Goal: Transaction & Acquisition: Purchase product/service

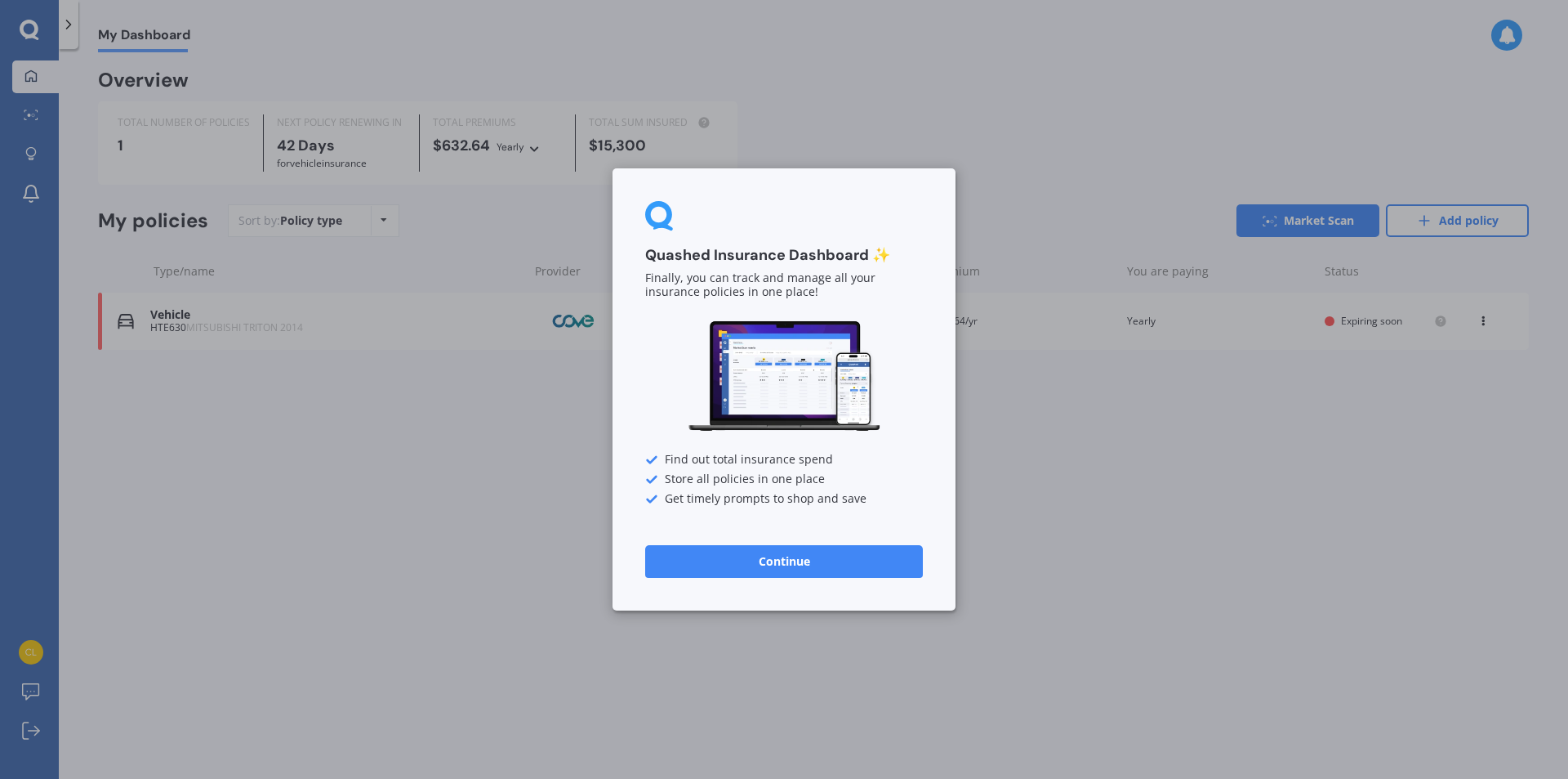
click at [804, 558] on button "Continue" at bounding box center [784, 561] width 278 height 33
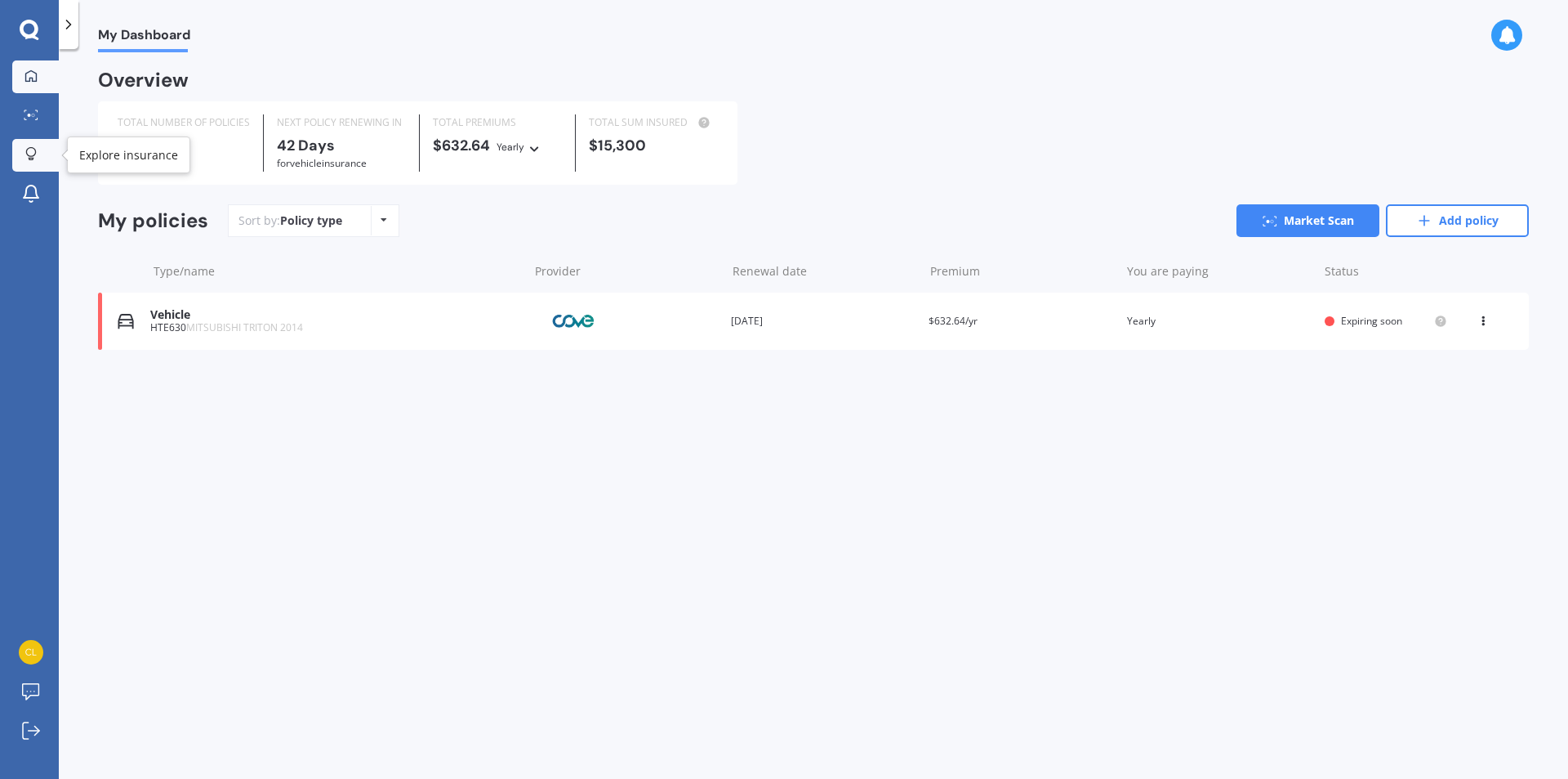
click at [46, 147] on link "Explore insurance" at bounding box center [35, 155] width 46 height 33
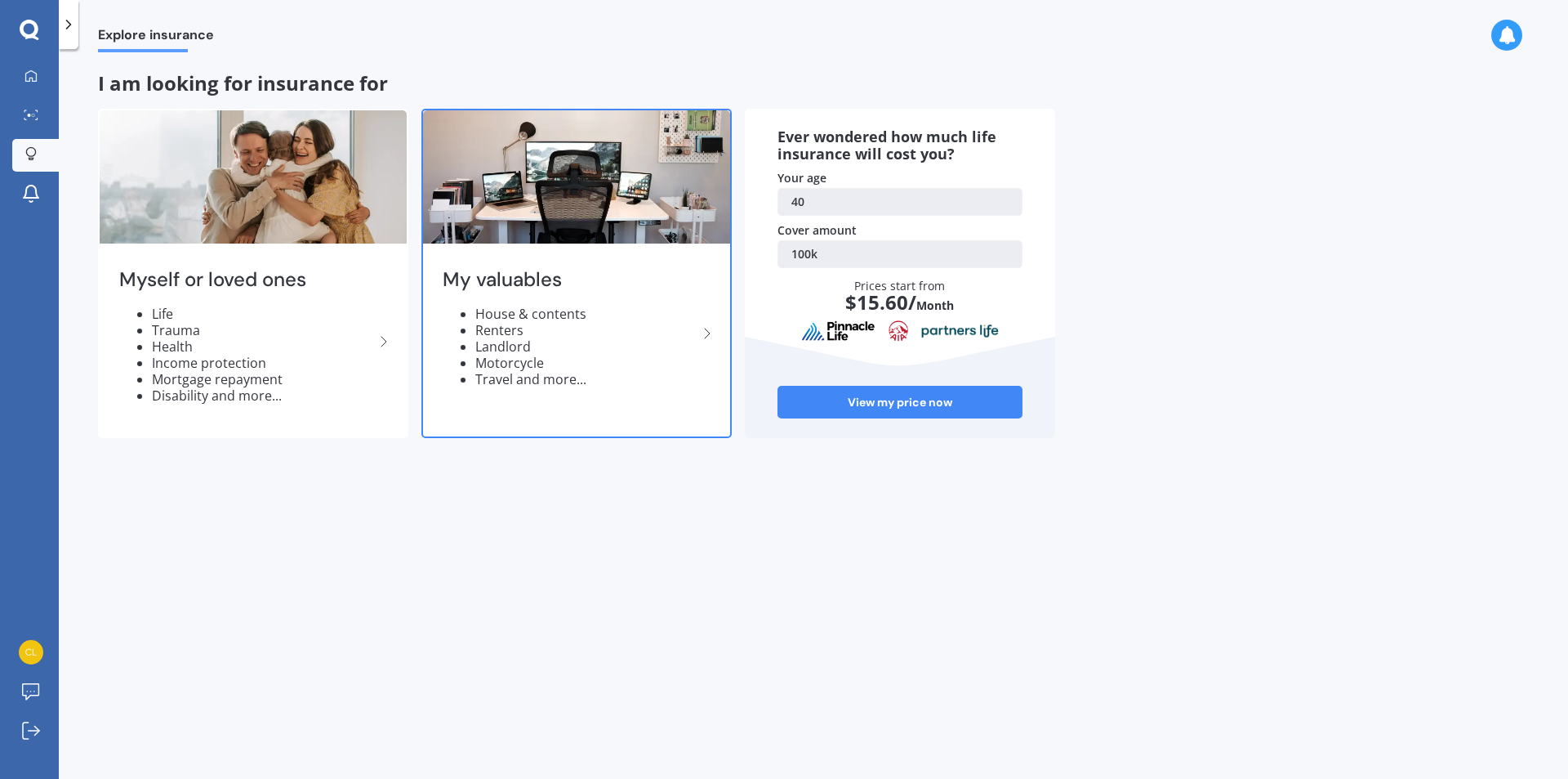
click at [710, 329] on icon at bounding box center [707, 333] width 20 height 20
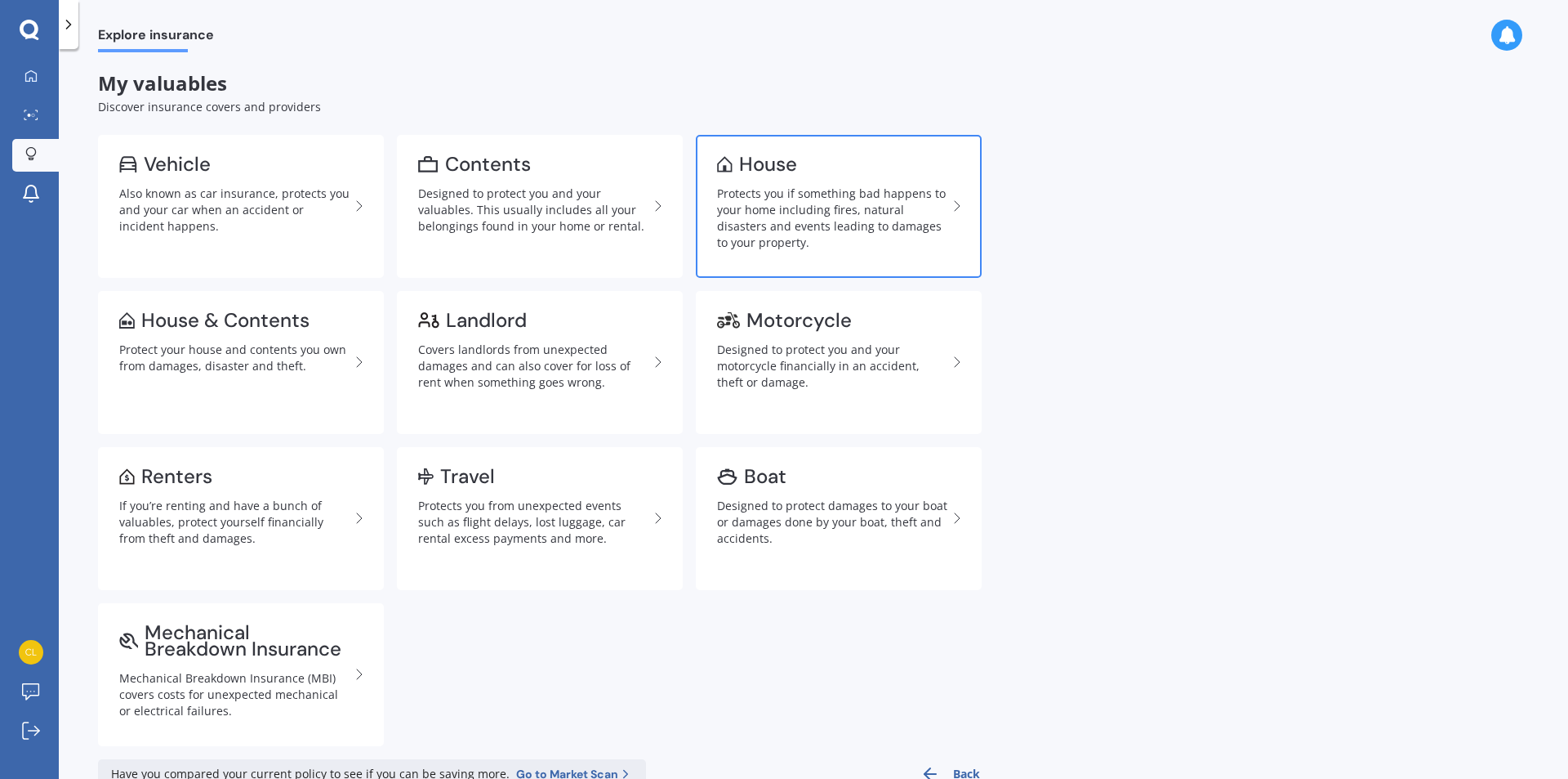
click at [735, 211] on div "Protects you if something bad happens to your home including fires, natural dis…" at bounding box center [832, 218] width 230 height 65
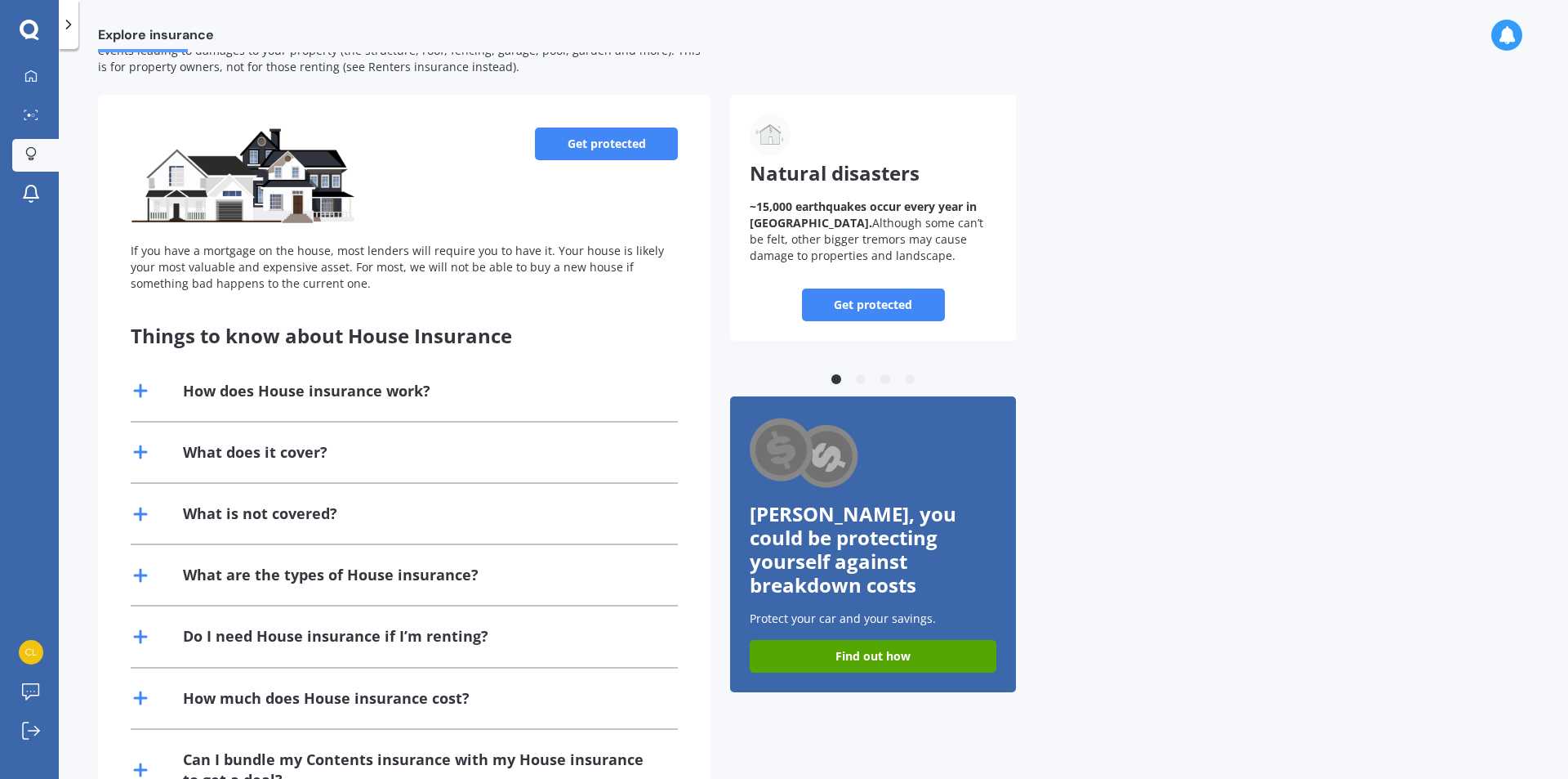
scroll to position [146, 0]
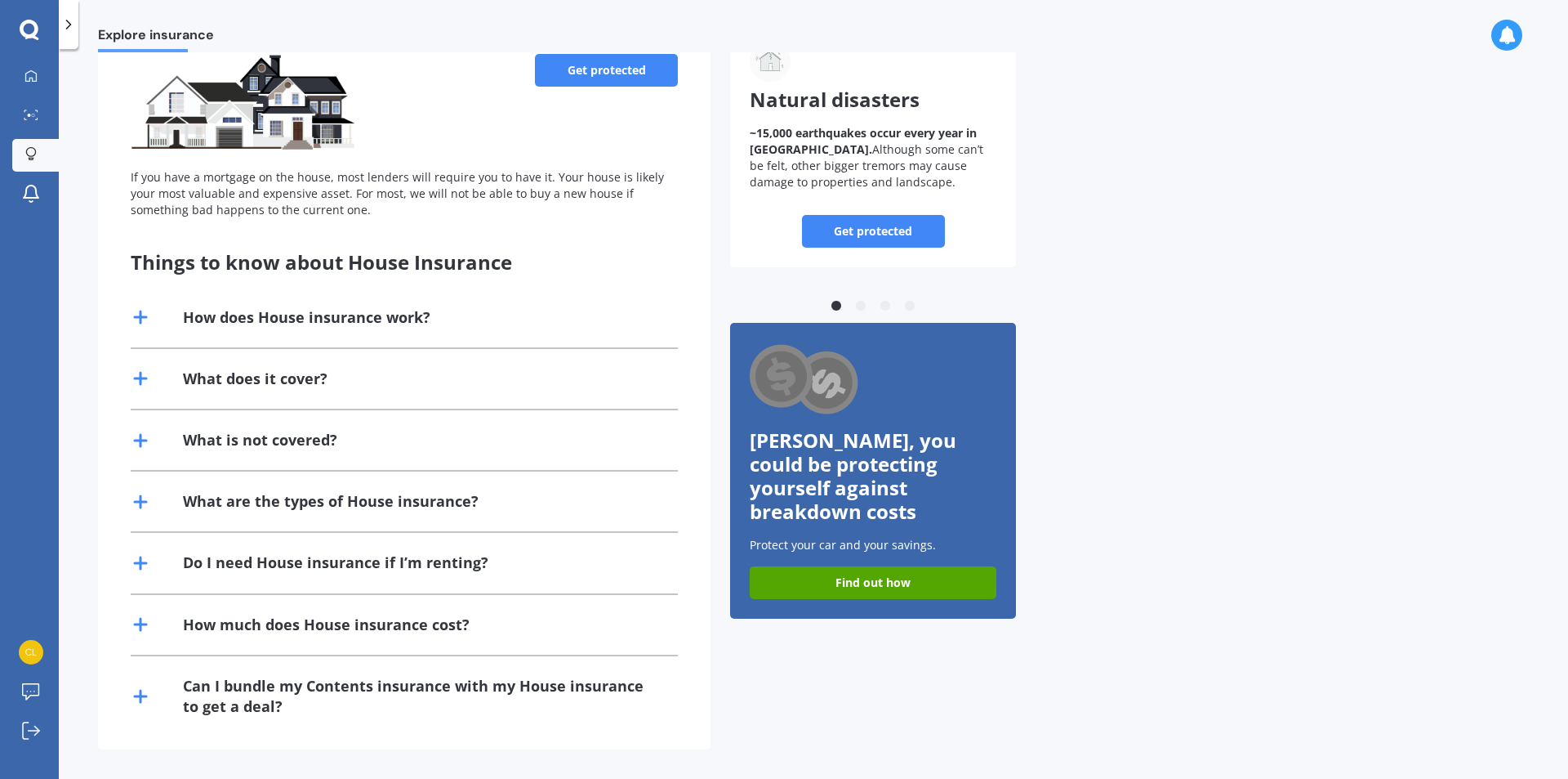
click at [148, 315] on icon at bounding box center [140, 317] width 20 height 20
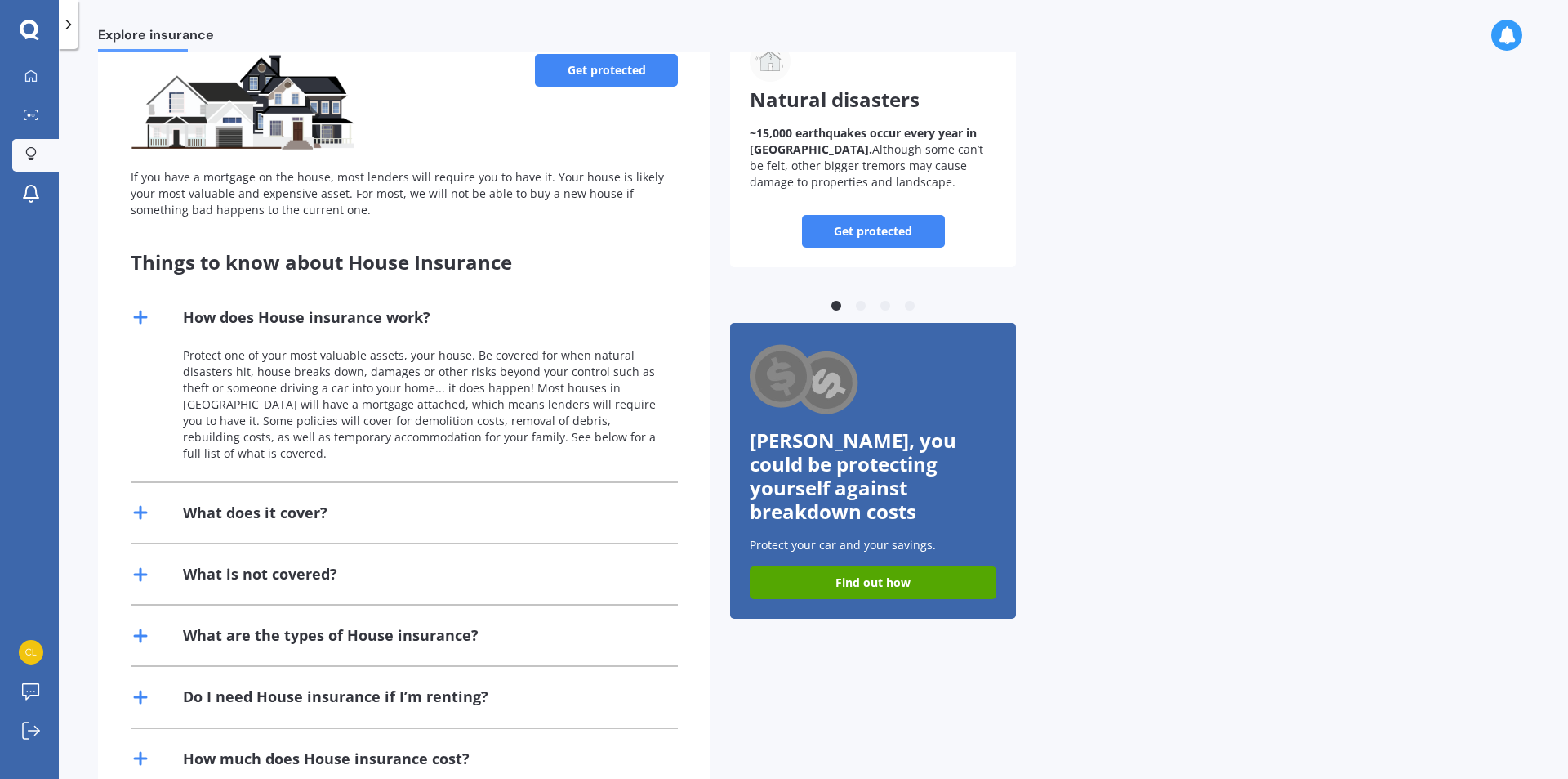
click at [403, 314] on div "How does House insurance work?" at bounding box center [306, 317] width 247 height 21
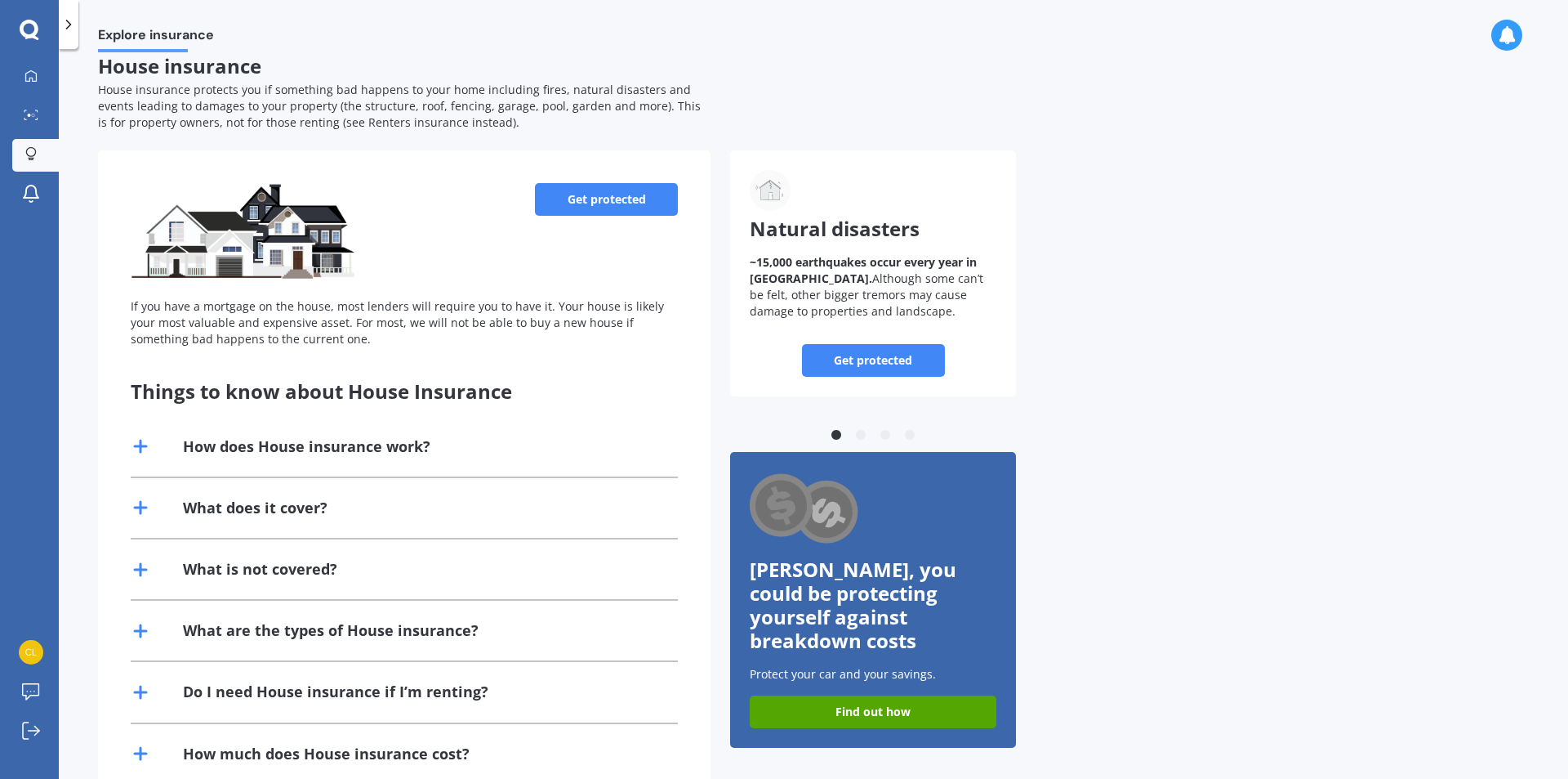
scroll to position [0, 0]
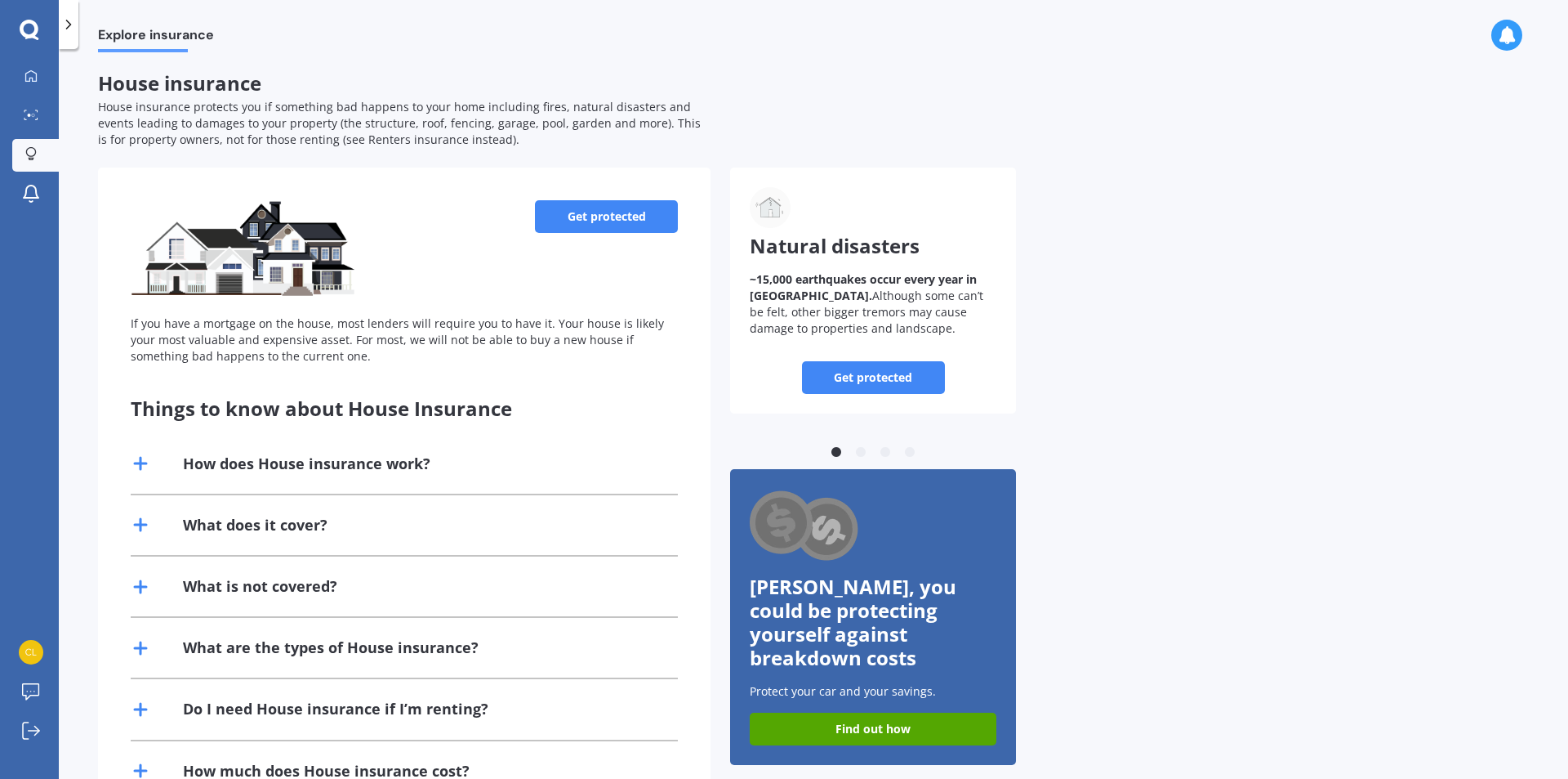
click at [597, 216] on link "Get protected" at bounding box center [606, 216] width 143 height 33
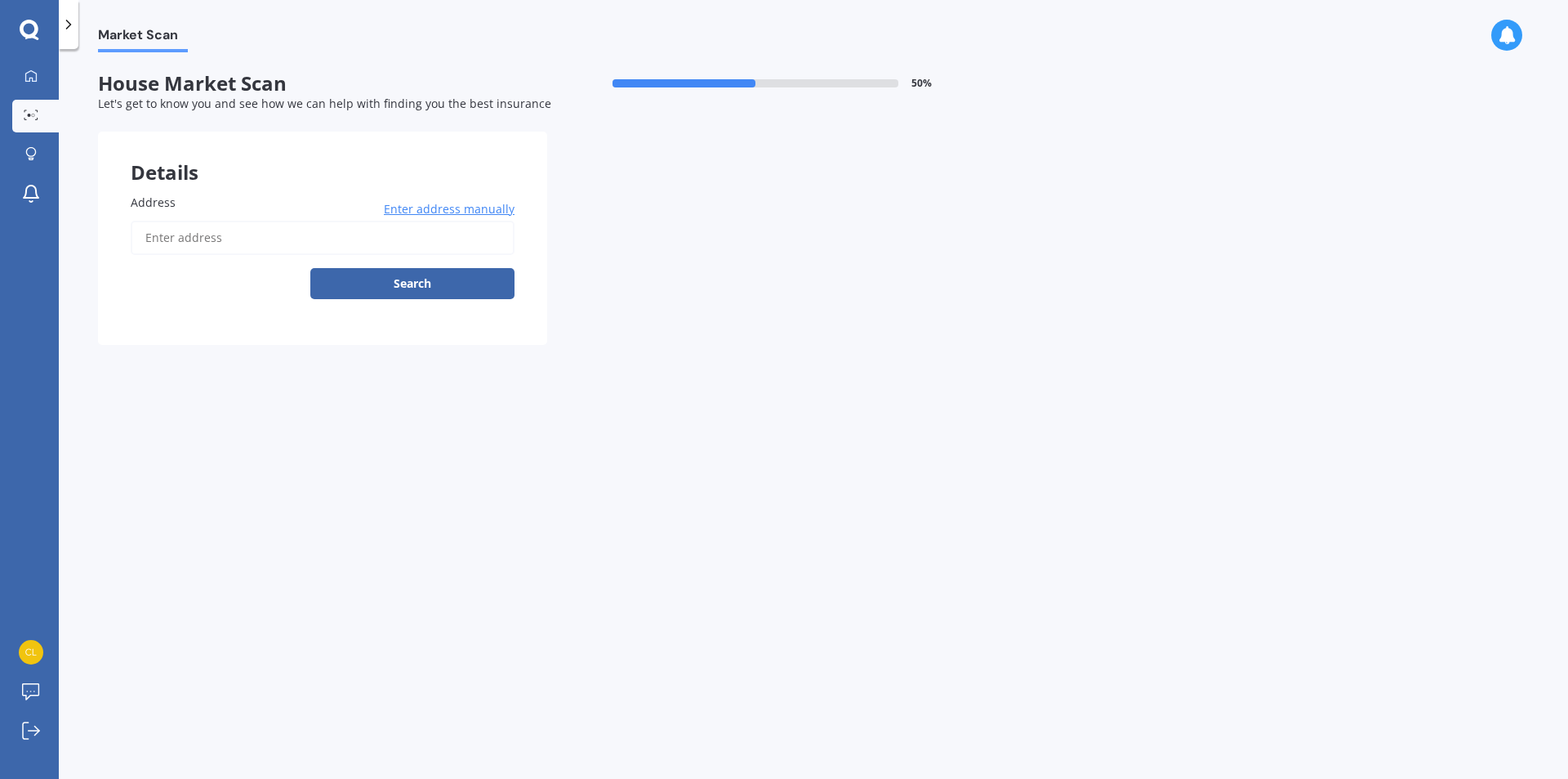
click at [201, 236] on input "Address" at bounding box center [322, 237] width 384 height 35
type input "[STREET_ADDRESS]"
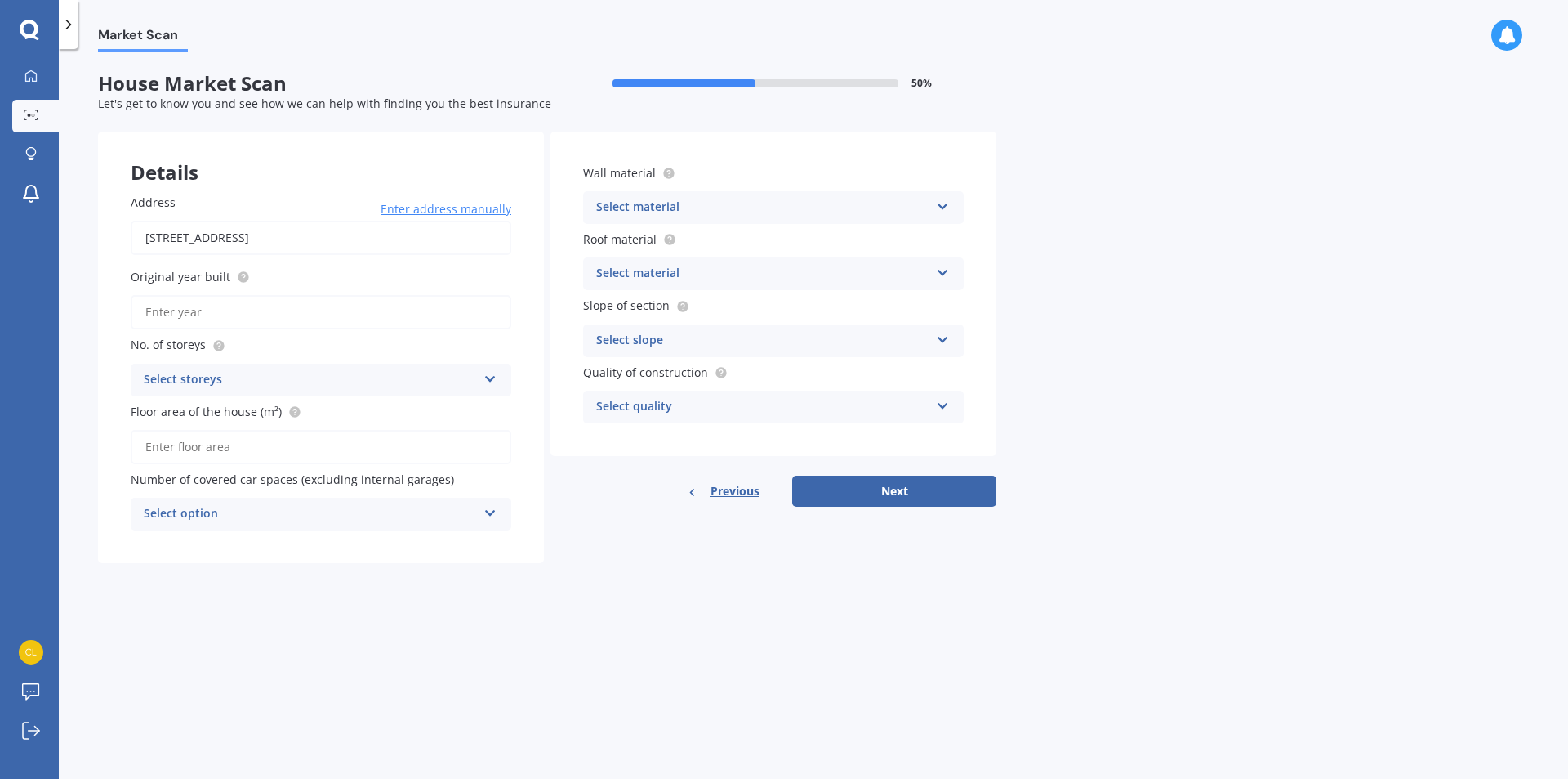
click at [220, 310] on input "Original year built" at bounding box center [320, 311] width 380 height 35
type input "2025"
click at [240, 385] on div "Select storeys" at bounding box center [309, 380] width 333 height 20
click at [227, 414] on div "1" at bounding box center [321, 412] width 379 height 30
click at [215, 446] on input "Floor area of the house (m²)" at bounding box center [320, 447] width 380 height 35
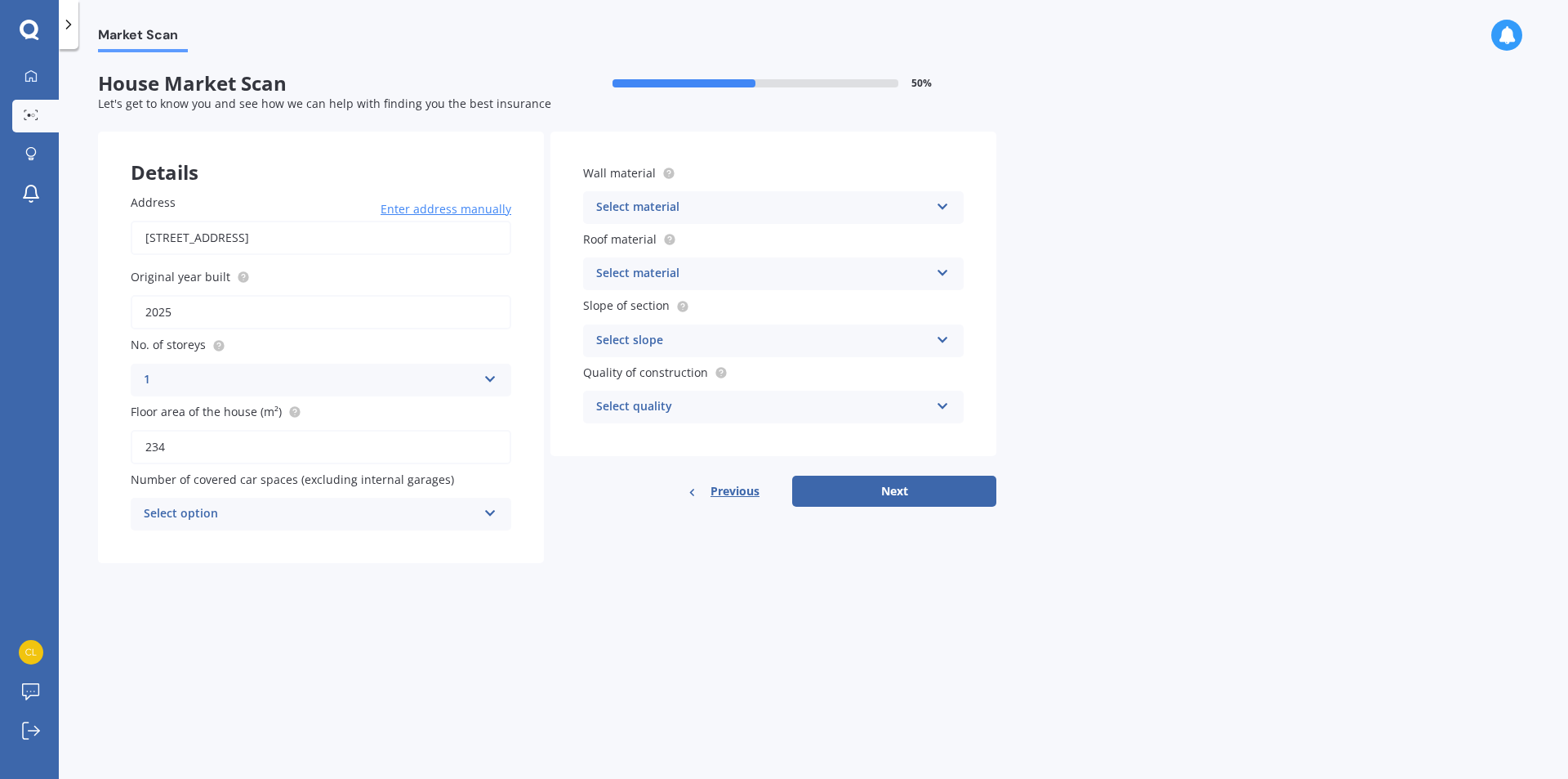
type input "234"
click at [229, 507] on div "Select option" at bounding box center [309, 514] width 333 height 20
click at [167, 611] on div "2" at bounding box center [321, 605] width 379 height 30
click at [210, 513] on div "2" at bounding box center [309, 514] width 333 height 20
click at [202, 537] on div "0" at bounding box center [321, 546] width 379 height 30
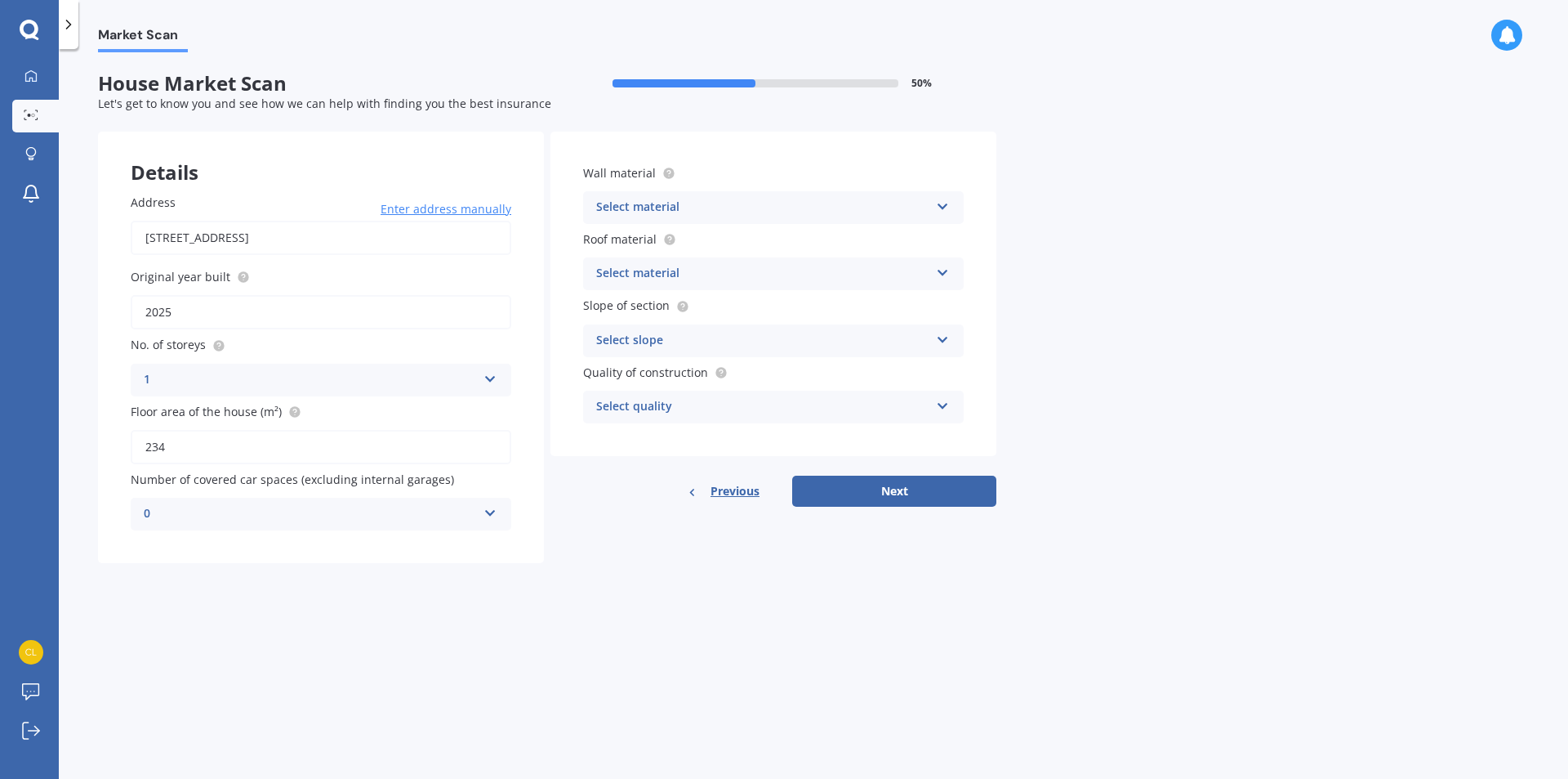
click at [726, 200] on div "Select material" at bounding box center [762, 208] width 333 height 20
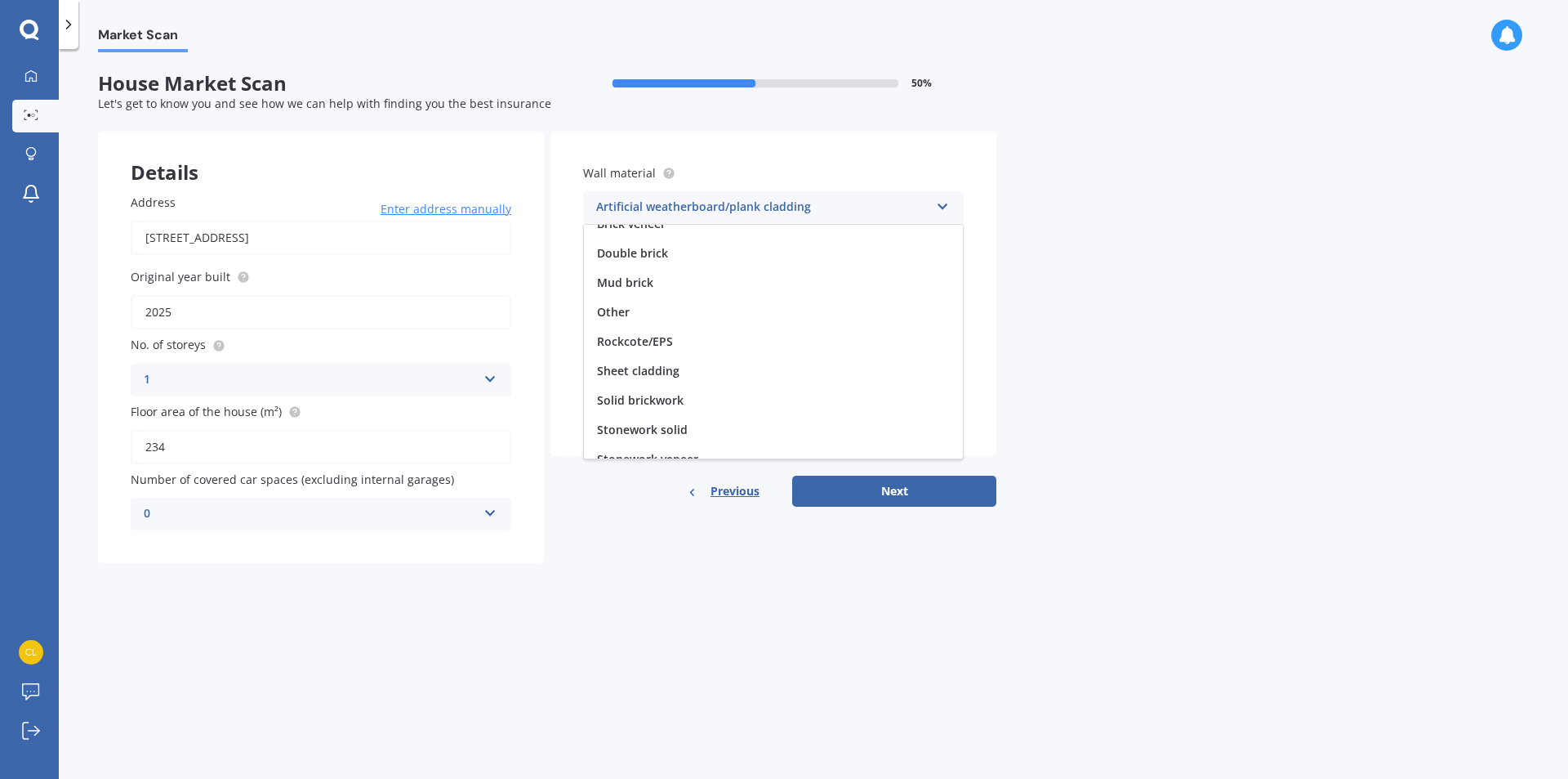
scroll to position [148, 0]
click at [692, 442] on span "Weatherboard/plank cladding" at bounding box center [680, 444] width 167 height 16
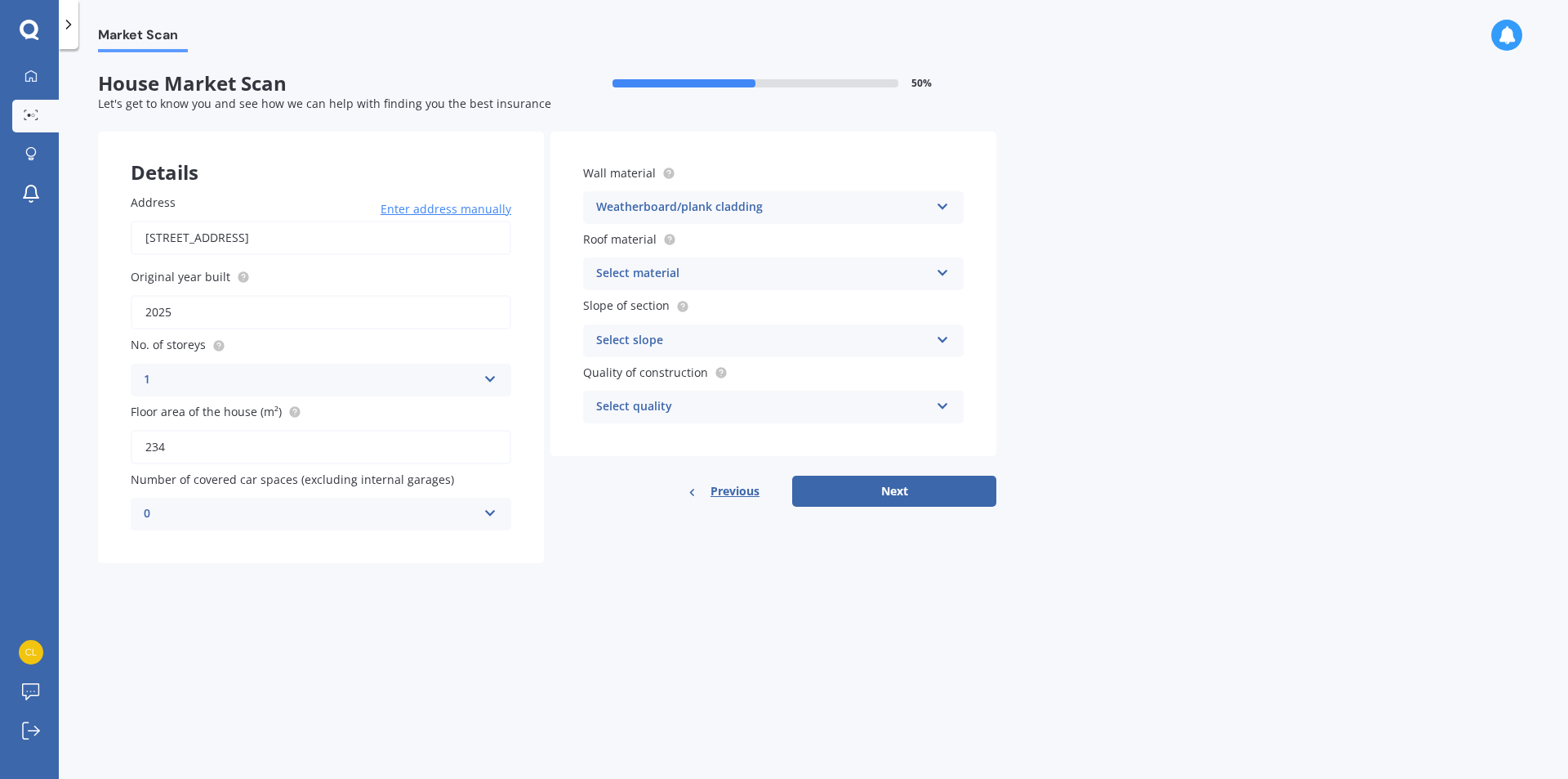
click at [701, 214] on div "Weatherboard/plank cladding" at bounding box center [762, 208] width 333 height 20
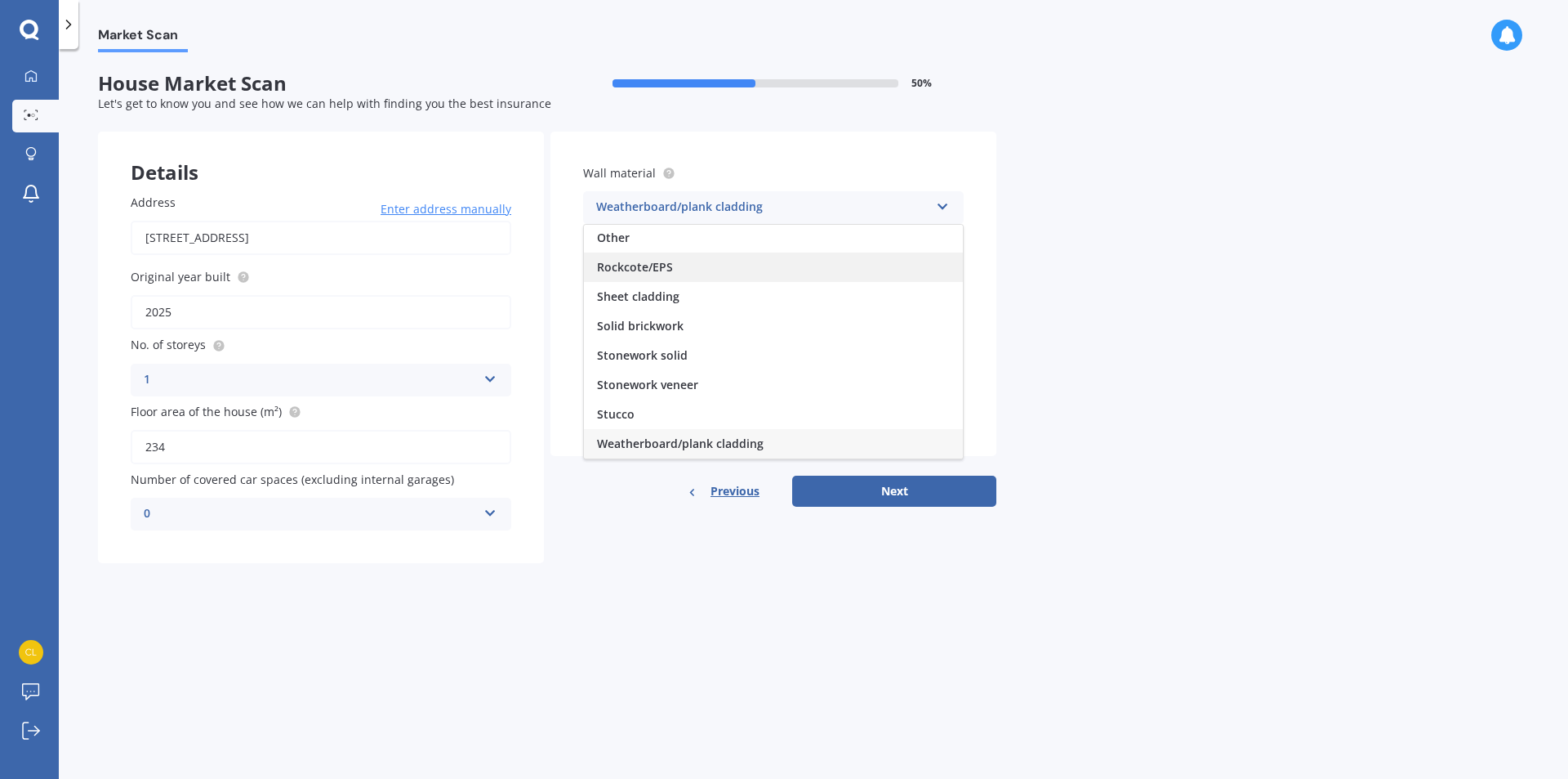
scroll to position [0, 0]
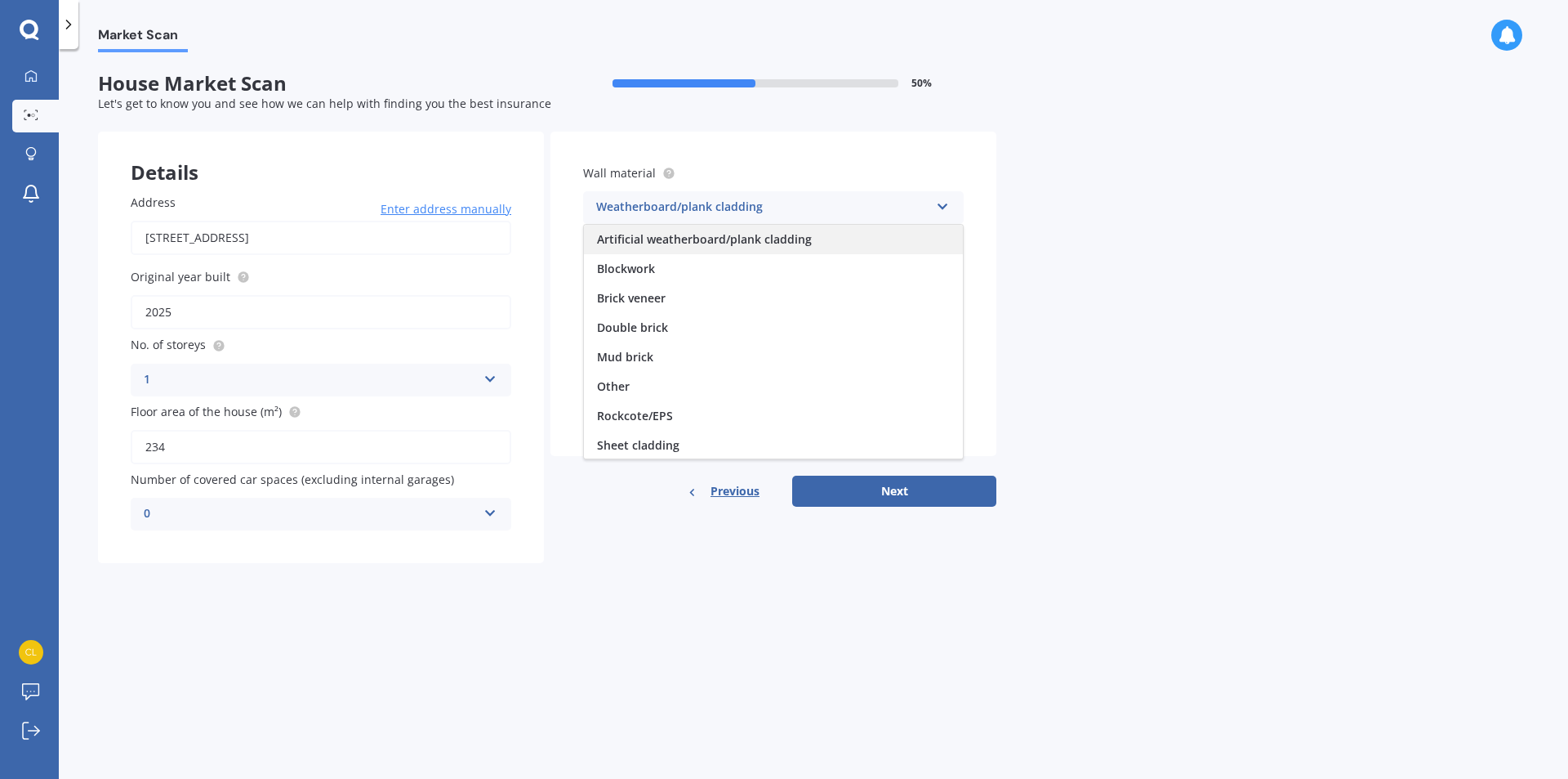
click at [682, 241] on span "Artificial weatherboard/plank cladding" at bounding box center [703, 239] width 214 height 16
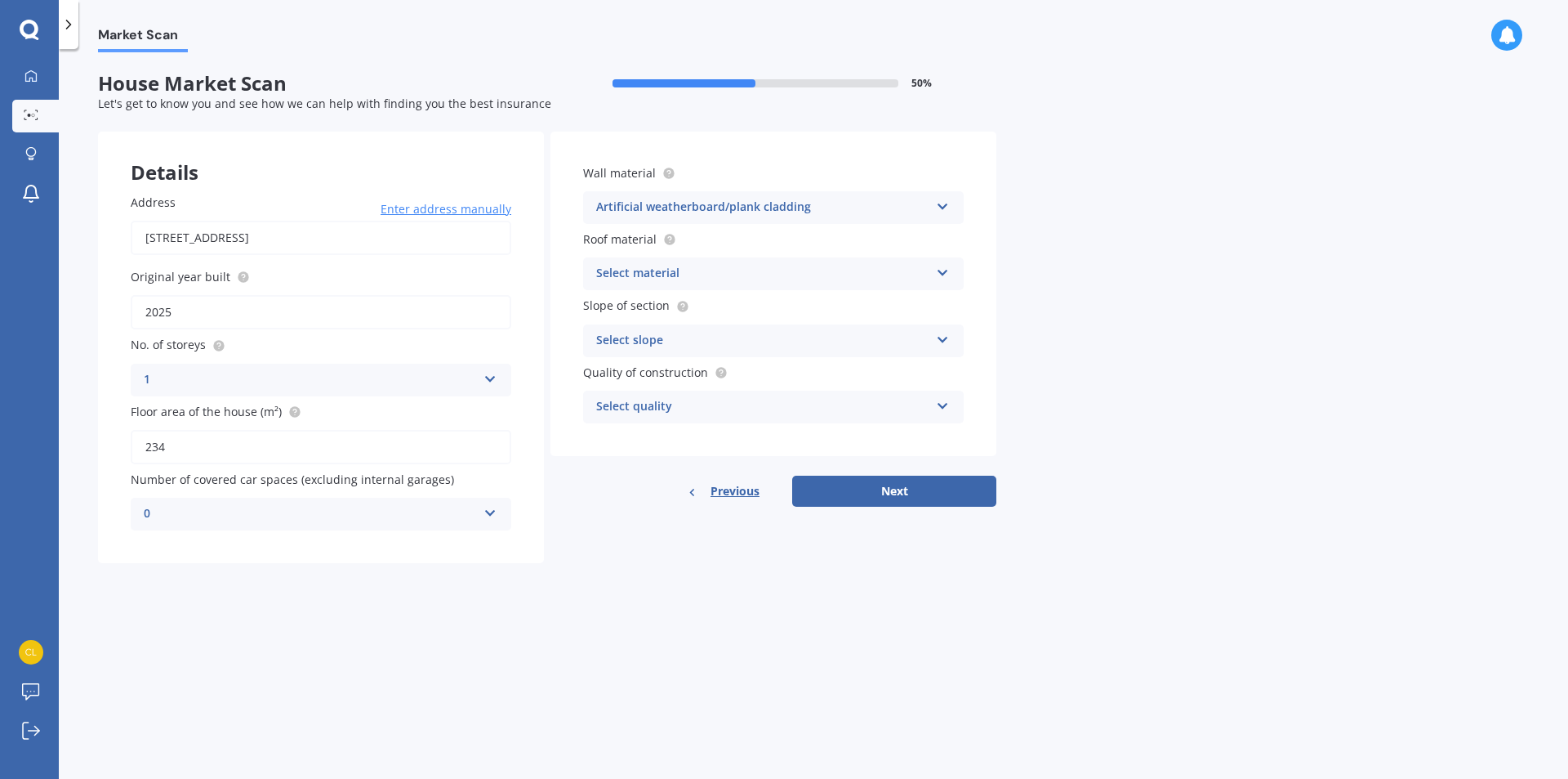
click at [674, 271] on div "Select material" at bounding box center [762, 274] width 333 height 20
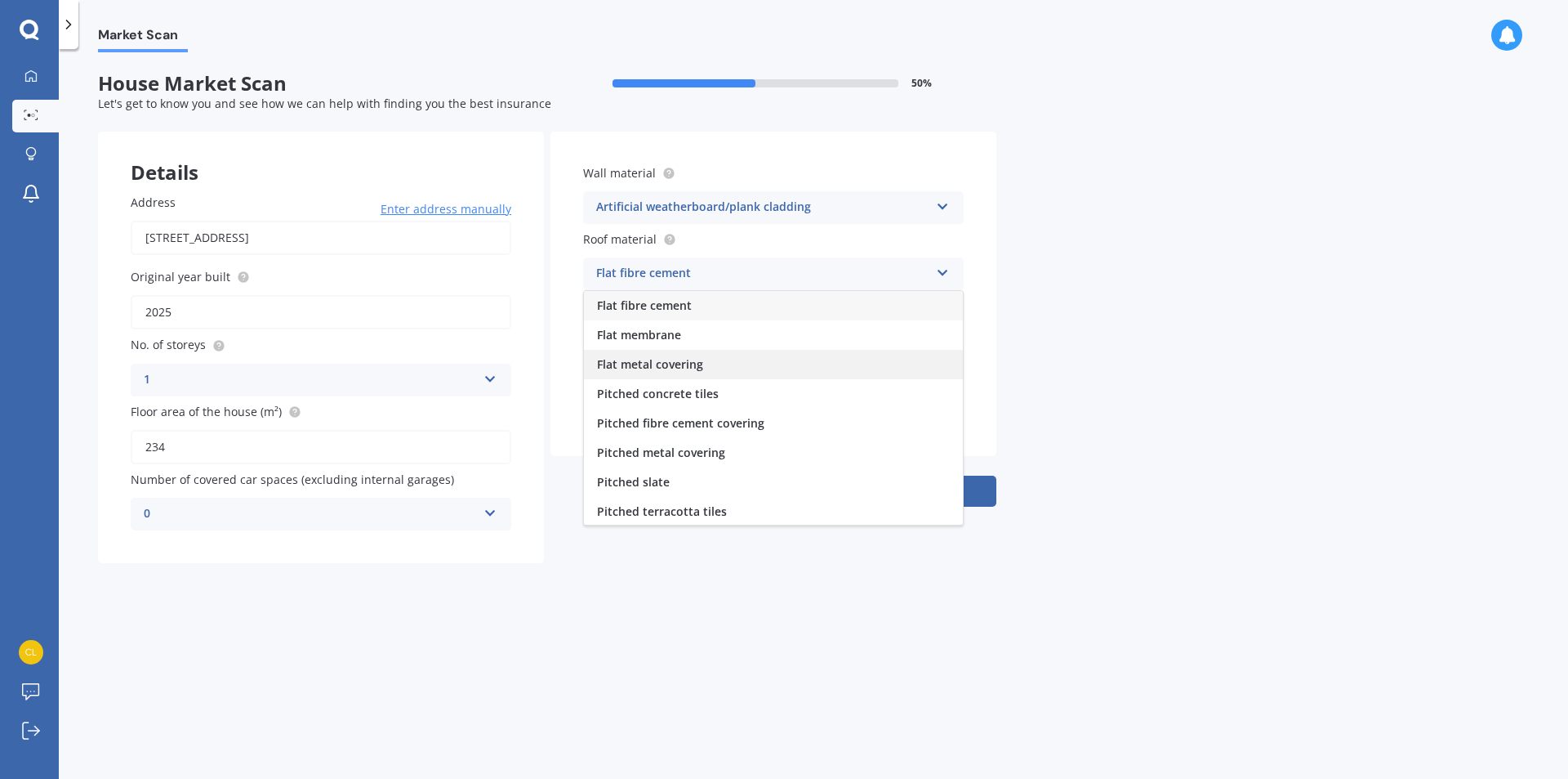
click at [704, 369] on div "Flat metal covering" at bounding box center [774, 365] width 379 height 30
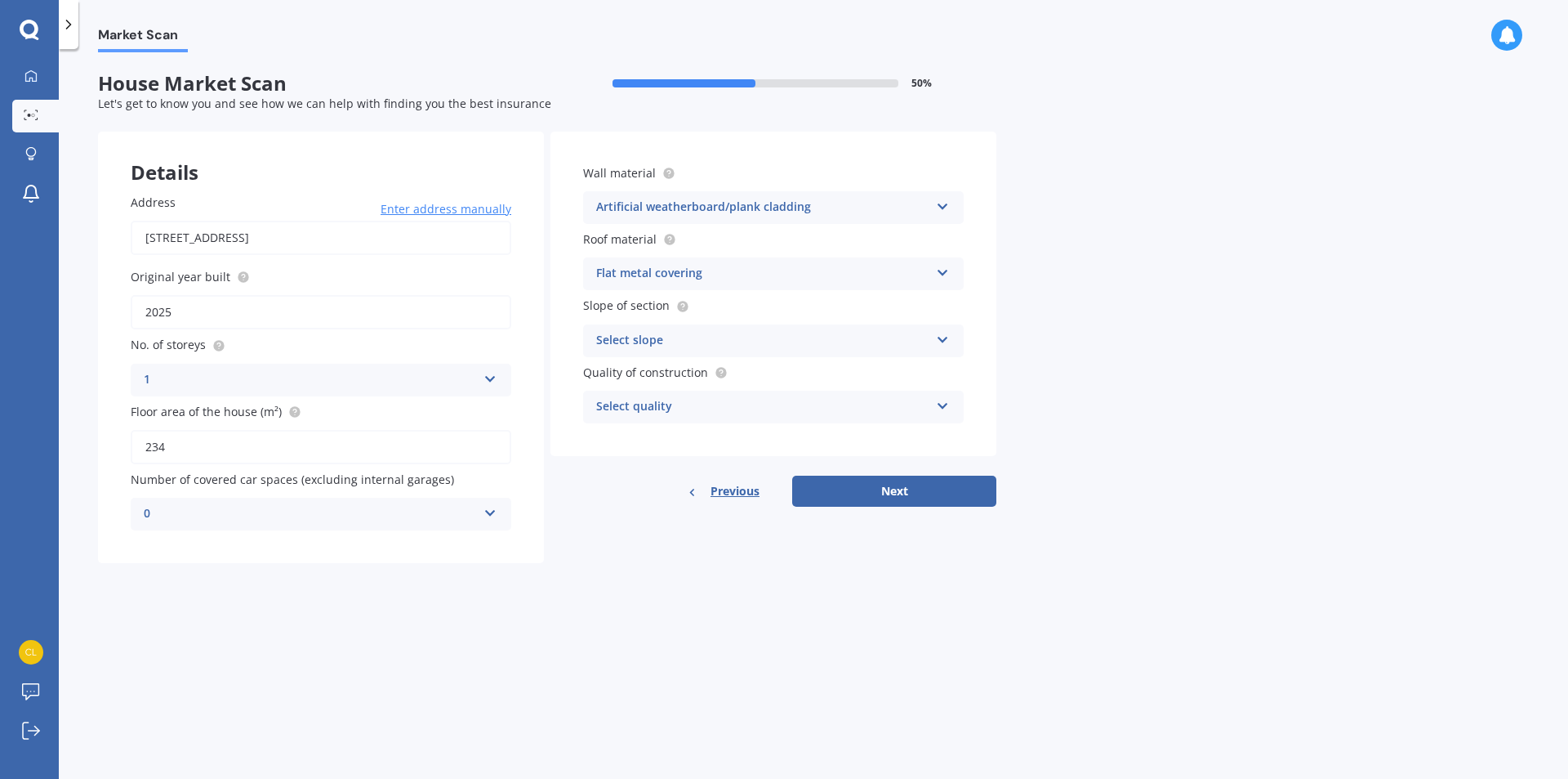
click at [648, 331] on div "Select slope" at bounding box center [762, 341] width 333 height 20
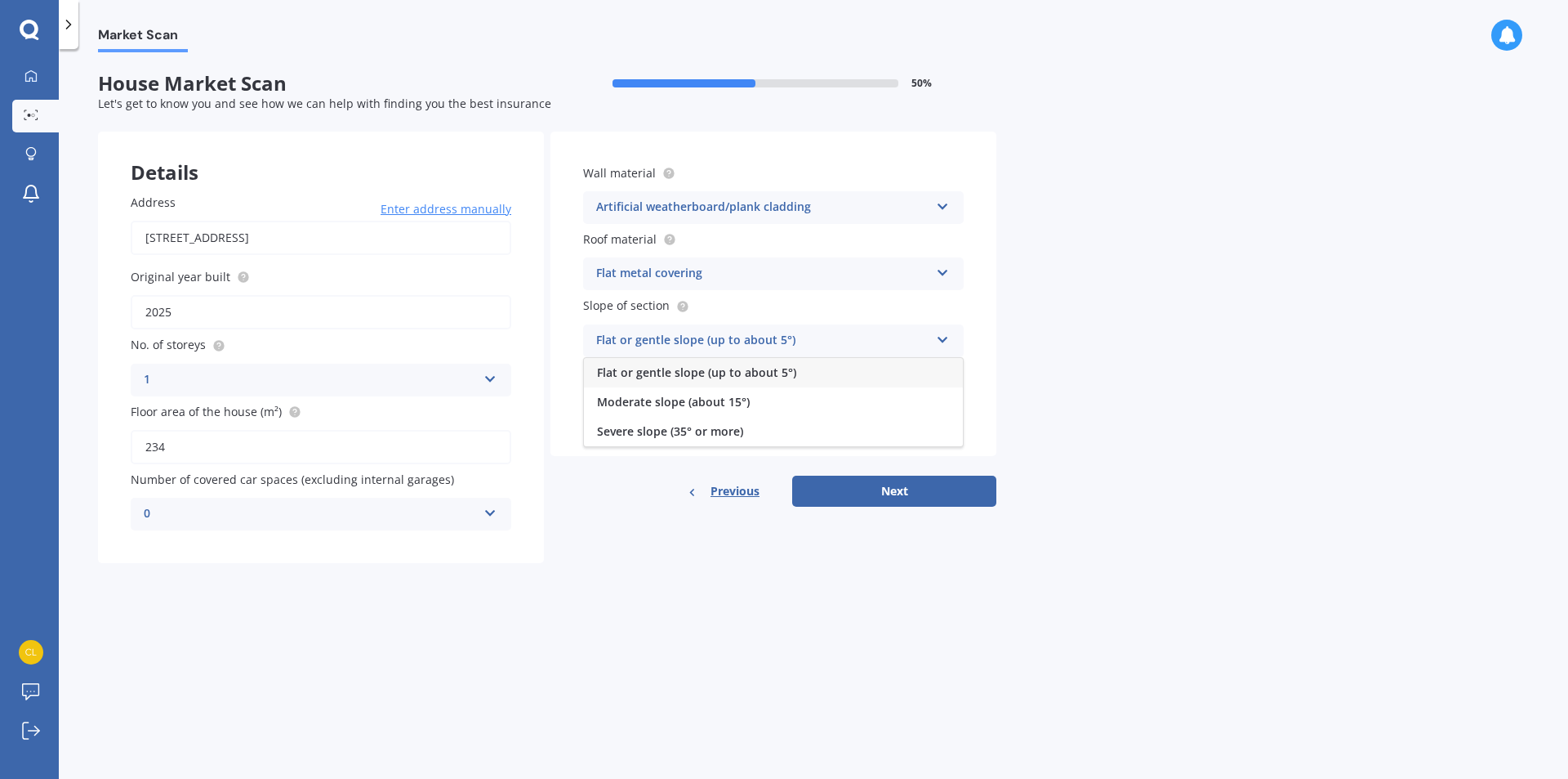
click at [648, 376] on span "Flat or gentle slope (up to about 5°)" at bounding box center [697, 373] width 200 height 16
click at [701, 403] on div "Select quality" at bounding box center [762, 407] width 333 height 20
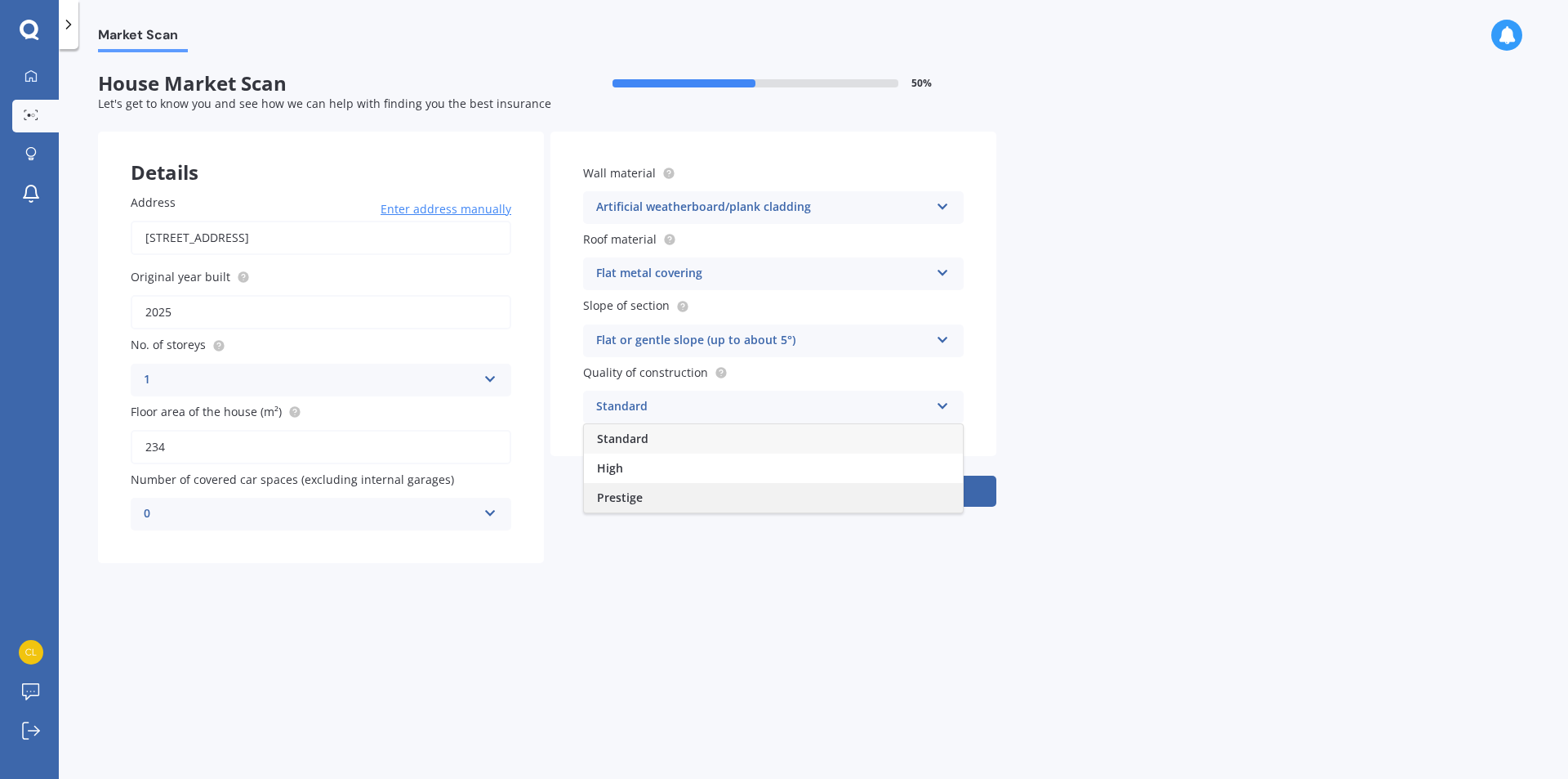
click at [632, 496] on span "Prestige" at bounding box center [619, 497] width 45 height 16
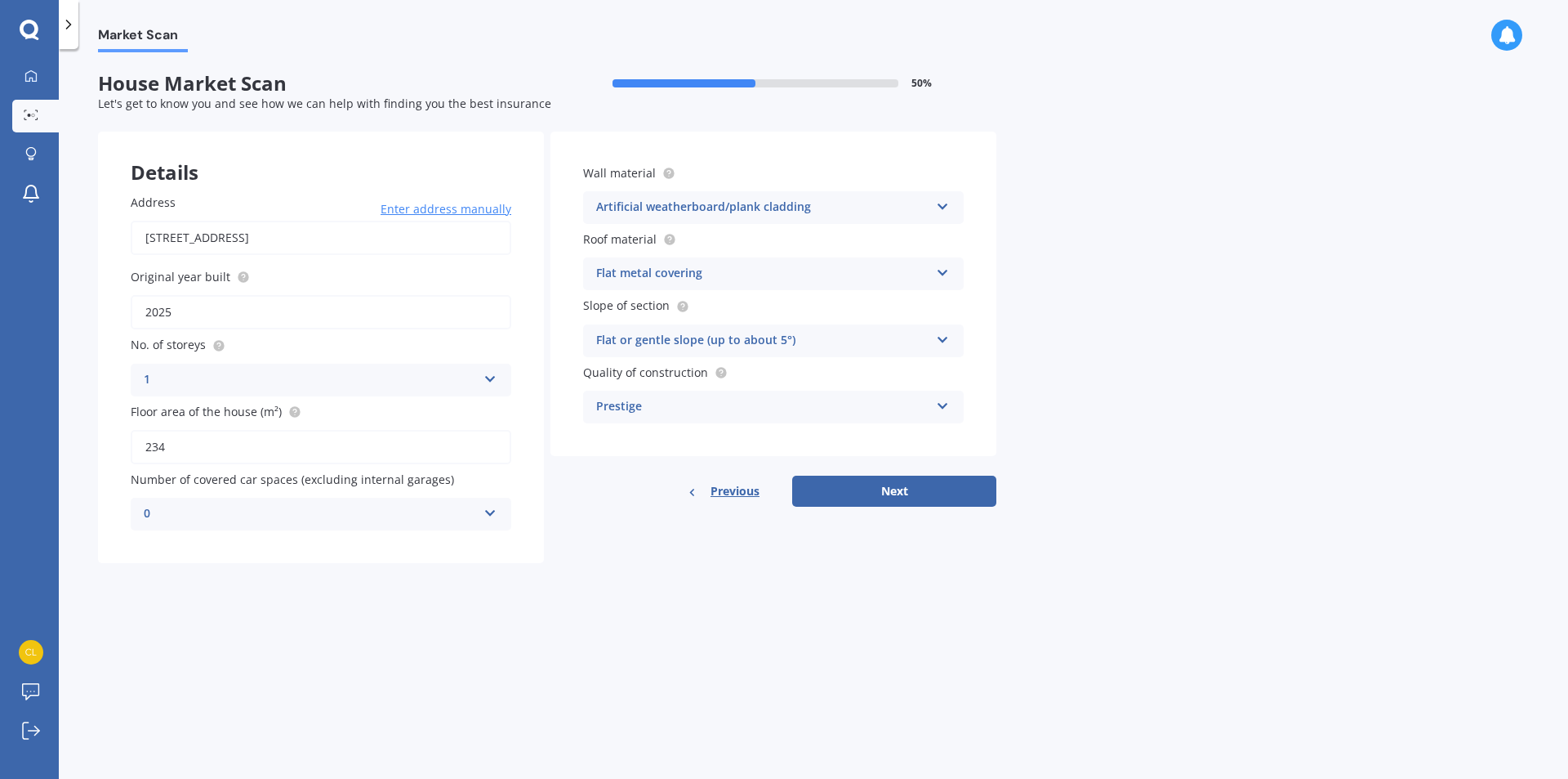
click at [648, 409] on div "Prestige" at bounding box center [762, 407] width 333 height 20
click at [631, 469] on div "High" at bounding box center [774, 469] width 379 height 30
click at [853, 488] on button "Next" at bounding box center [894, 490] width 205 height 31
select select "23"
select select "10"
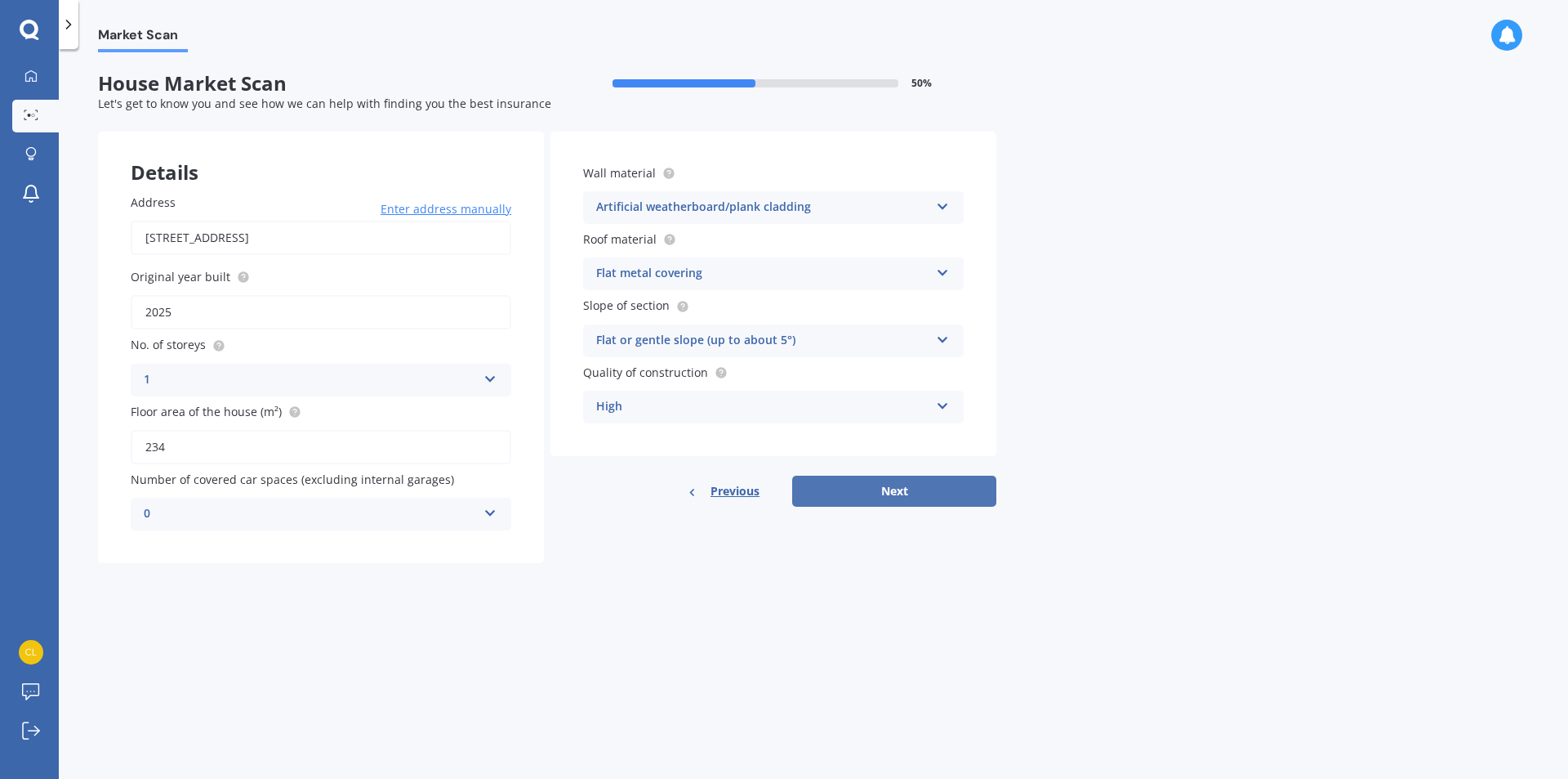
select select "1984"
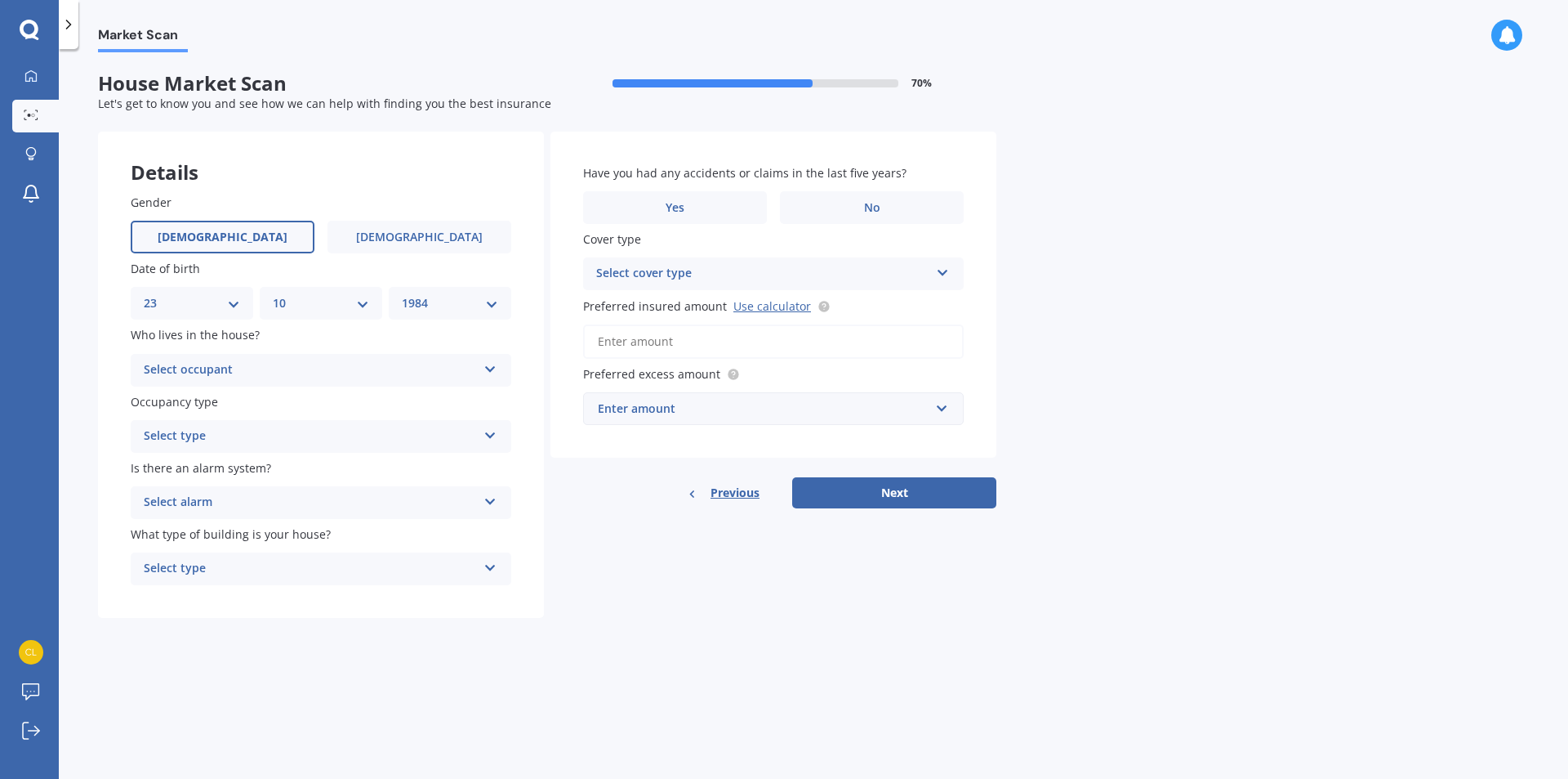
click at [352, 370] on div "Select occupant" at bounding box center [309, 371] width 333 height 20
click at [322, 397] on div "Owner" at bounding box center [321, 402] width 379 height 30
click at [281, 435] on div "Select type" at bounding box center [309, 437] width 333 height 20
click at [266, 468] on div "Permanent" at bounding box center [321, 469] width 379 height 30
click at [258, 497] on div "Select alarm" at bounding box center [309, 502] width 333 height 20
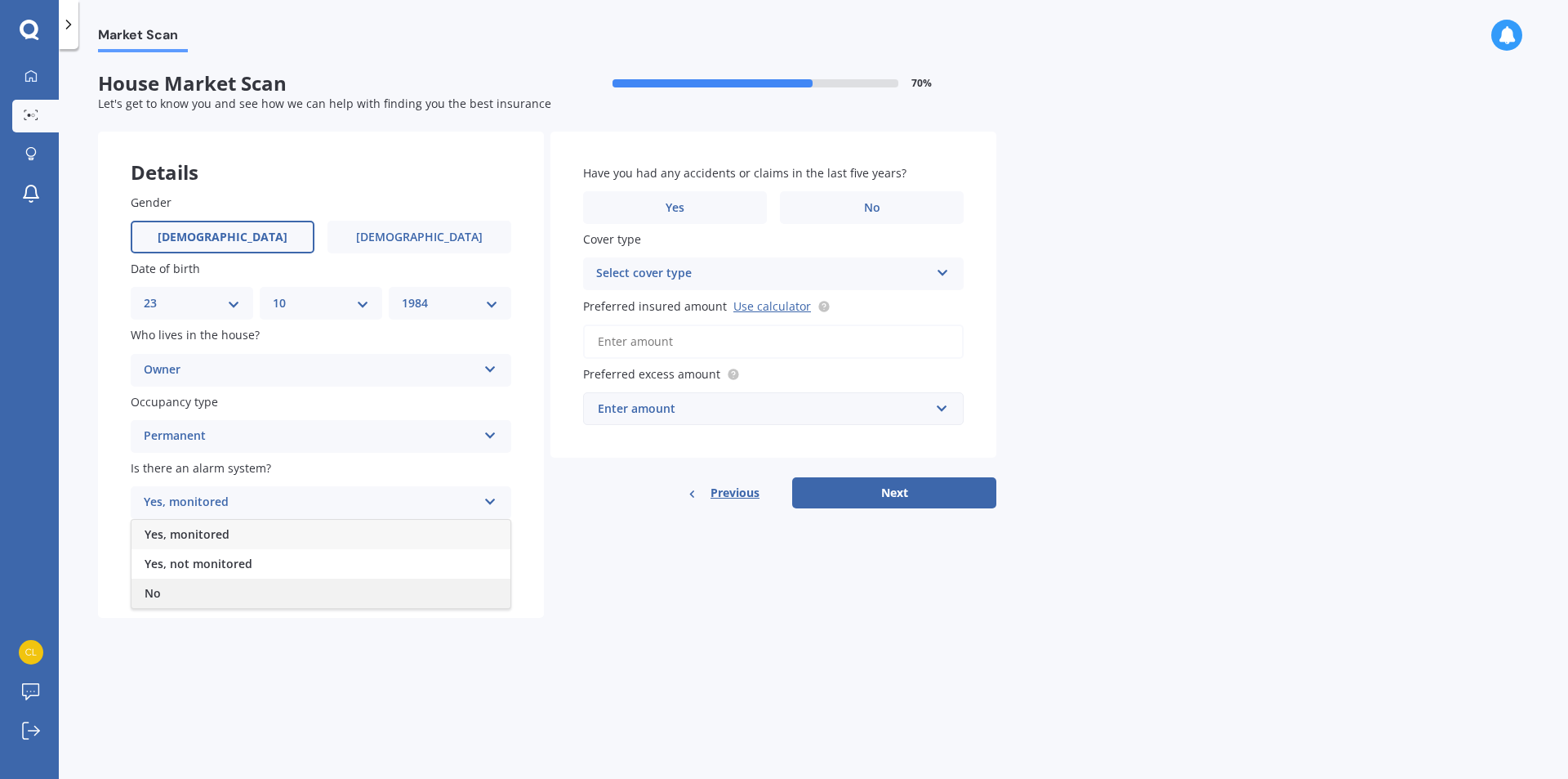
click at [172, 598] on div "No" at bounding box center [321, 593] width 379 height 30
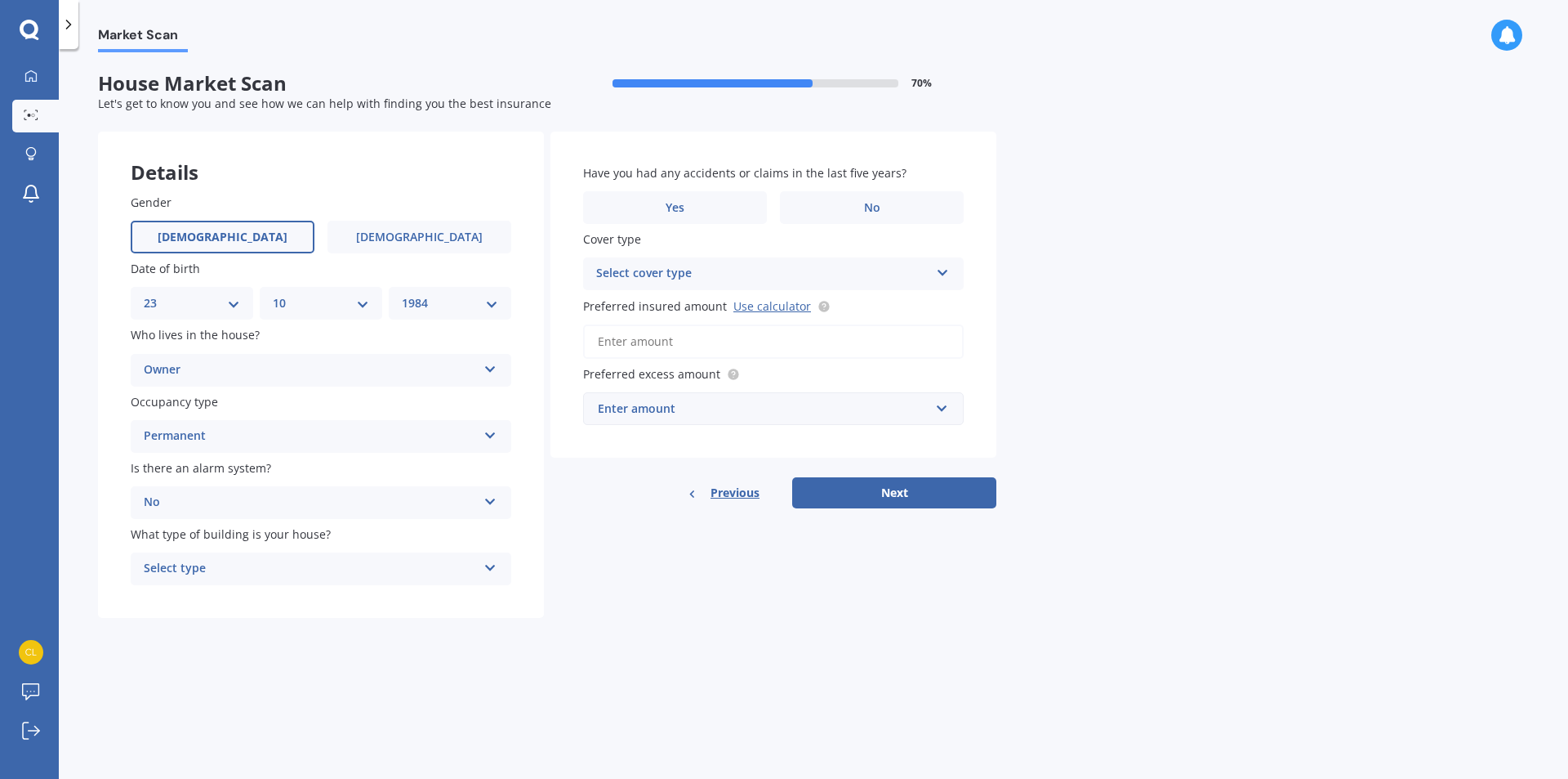
click at [208, 569] on div "Select type" at bounding box center [309, 568] width 333 height 20
click at [206, 604] on span "Freestanding" at bounding box center [181, 600] width 73 height 16
click at [833, 194] on label "No" at bounding box center [871, 207] width 184 height 33
click at [0, 0] on input "No" at bounding box center [0, 0] width 0 height 0
click at [681, 276] on div "Select cover type" at bounding box center [762, 274] width 333 height 20
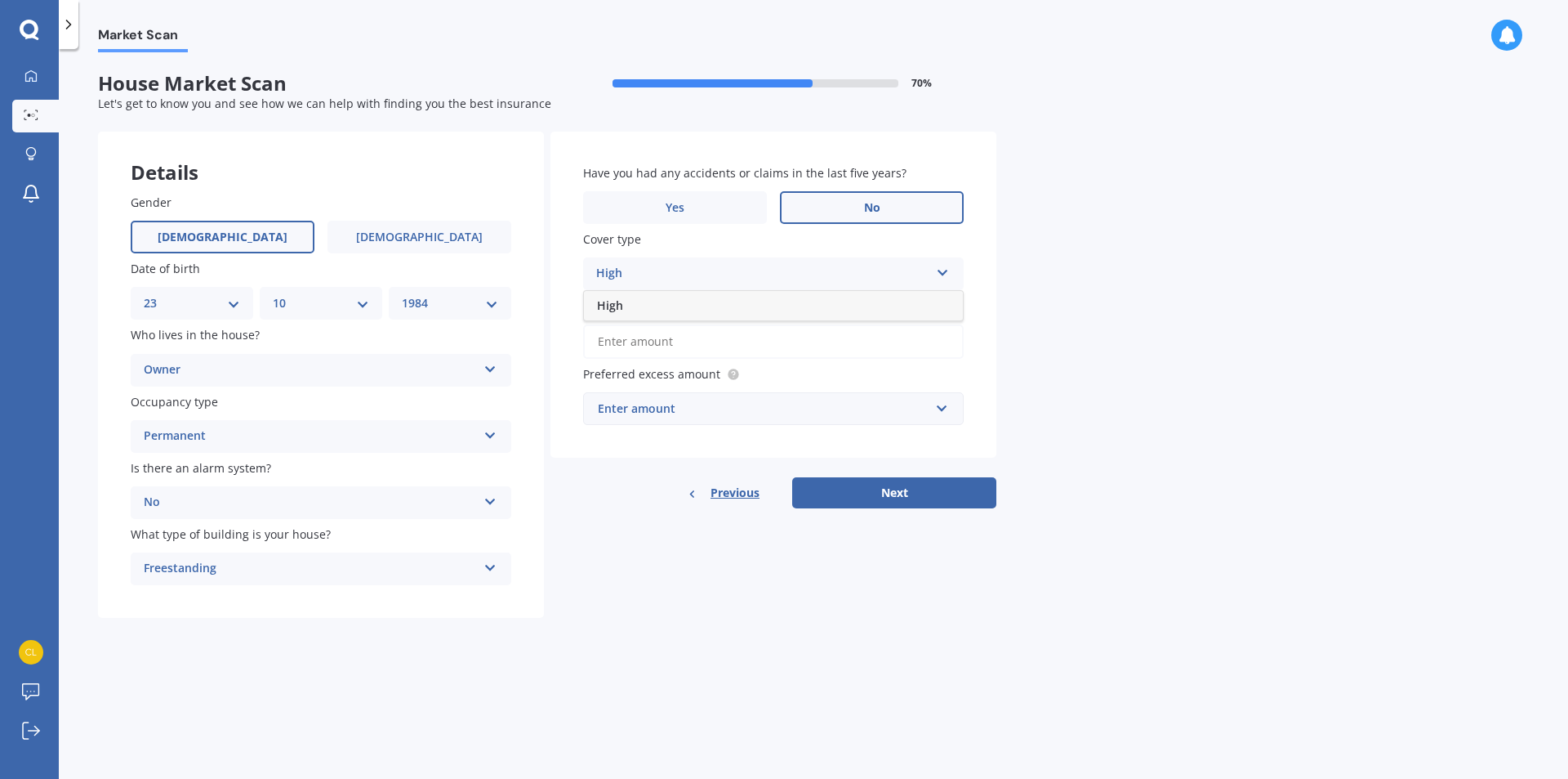
click at [632, 308] on div "High" at bounding box center [774, 305] width 379 height 30
click at [769, 304] on link "Use calculator" at bounding box center [772, 306] width 78 height 16
click at [677, 342] on input "Preferred insured amount Use calculator" at bounding box center [773, 341] width 380 height 35
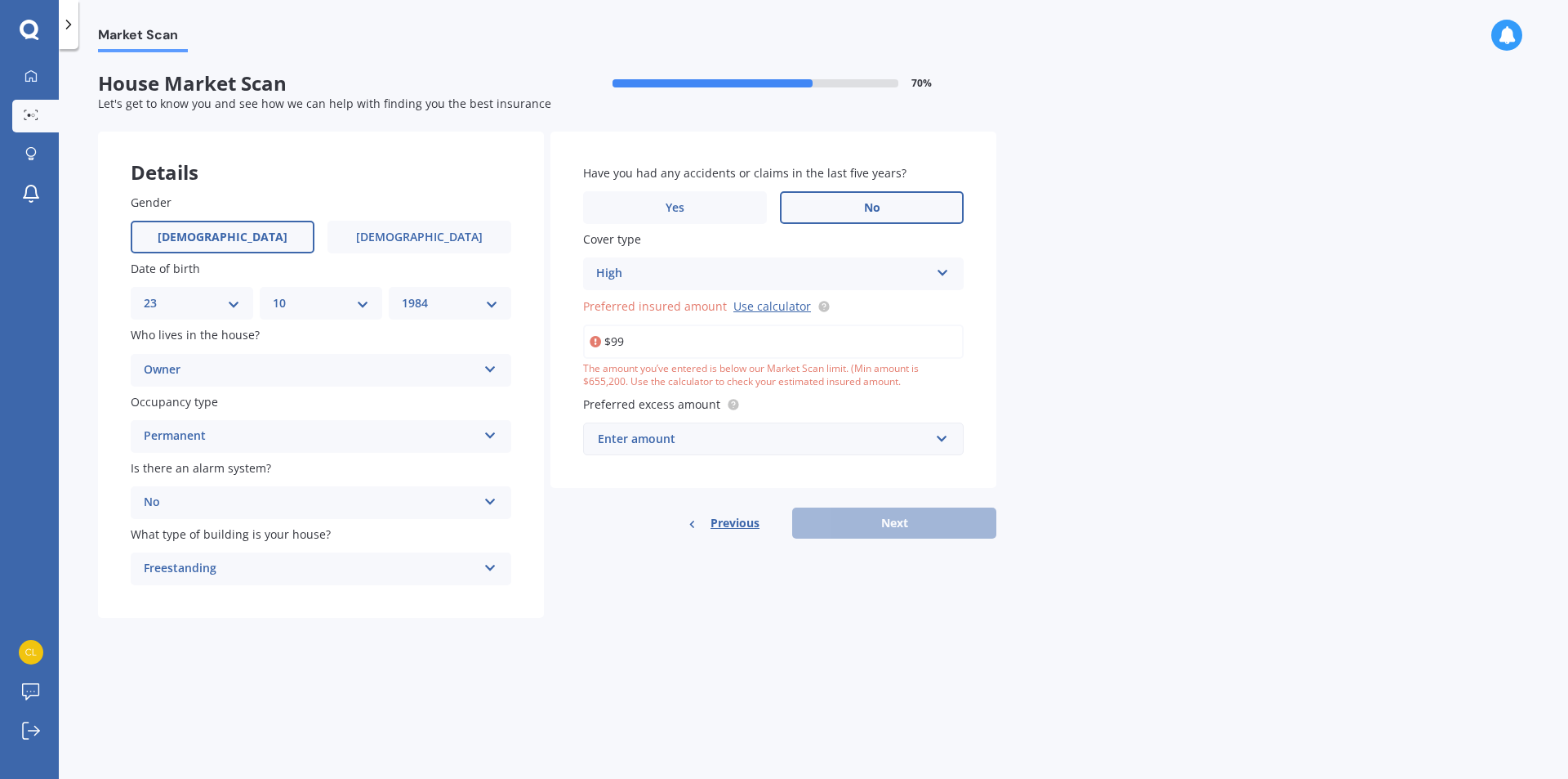
type input "$9"
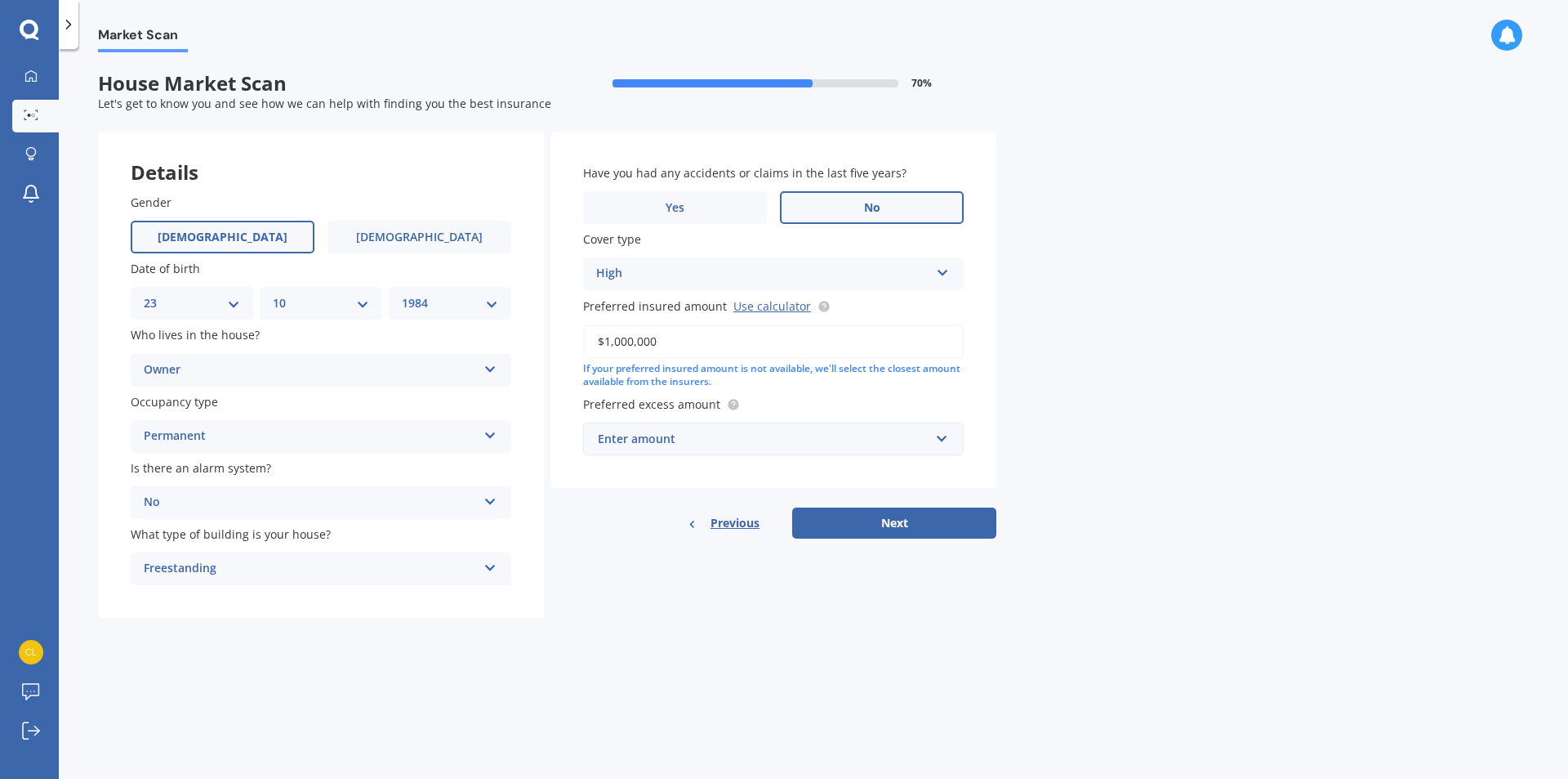
type input "$1,000,000"
click at [714, 435] on div "Enter amount" at bounding box center [764, 439] width 332 height 18
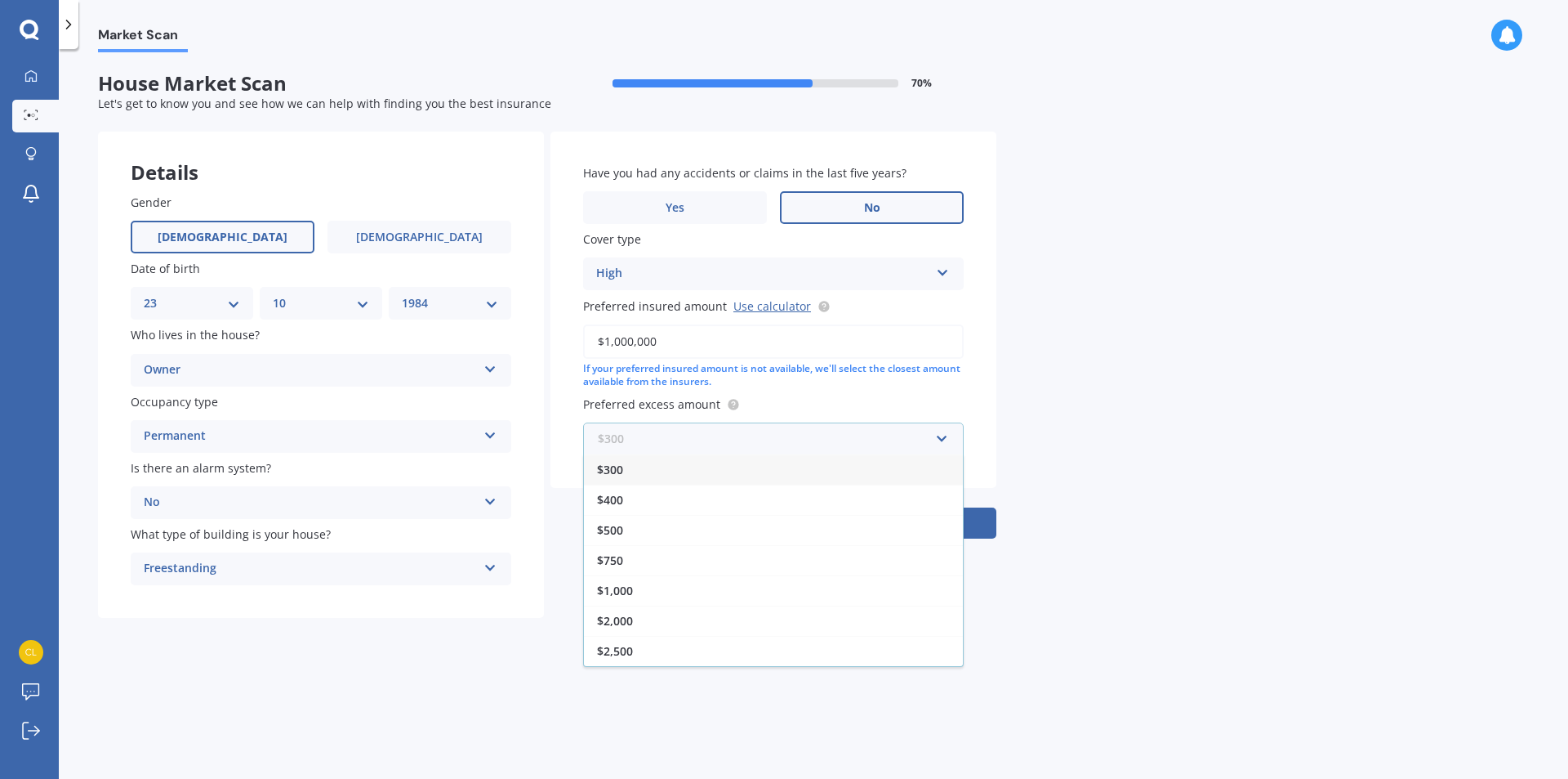
click at [745, 430] on input "text" at bounding box center [768, 438] width 366 height 31
click at [1087, 356] on div "Market Scan House Market Scan 70 % Let's get to know you and see how we can hel…" at bounding box center [814, 417] width 1510 height 730
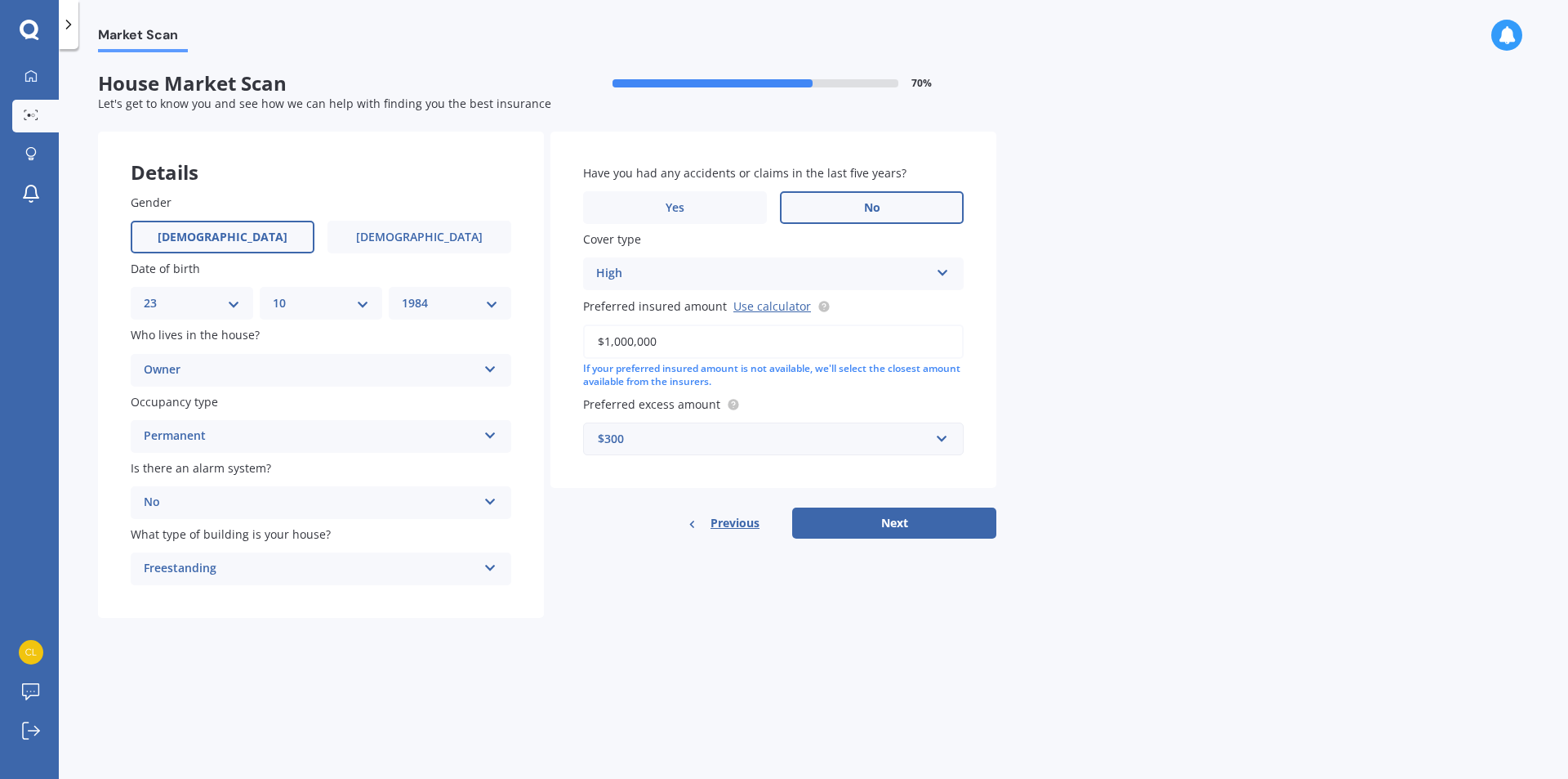
click at [851, 432] on div "$300" at bounding box center [764, 439] width 332 height 18
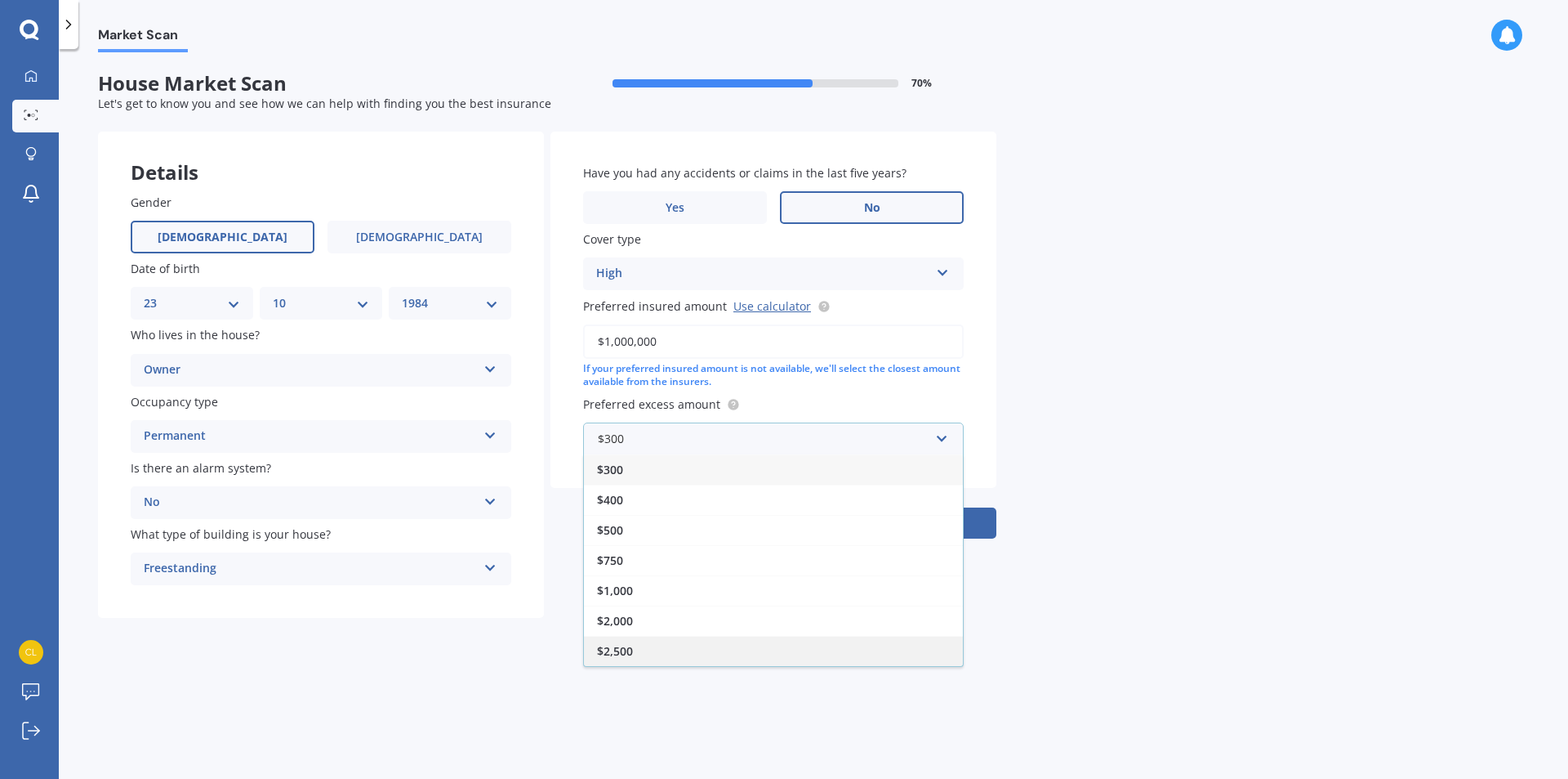
click at [637, 651] on div "$2,500" at bounding box center [774, 650] width 379 height 31
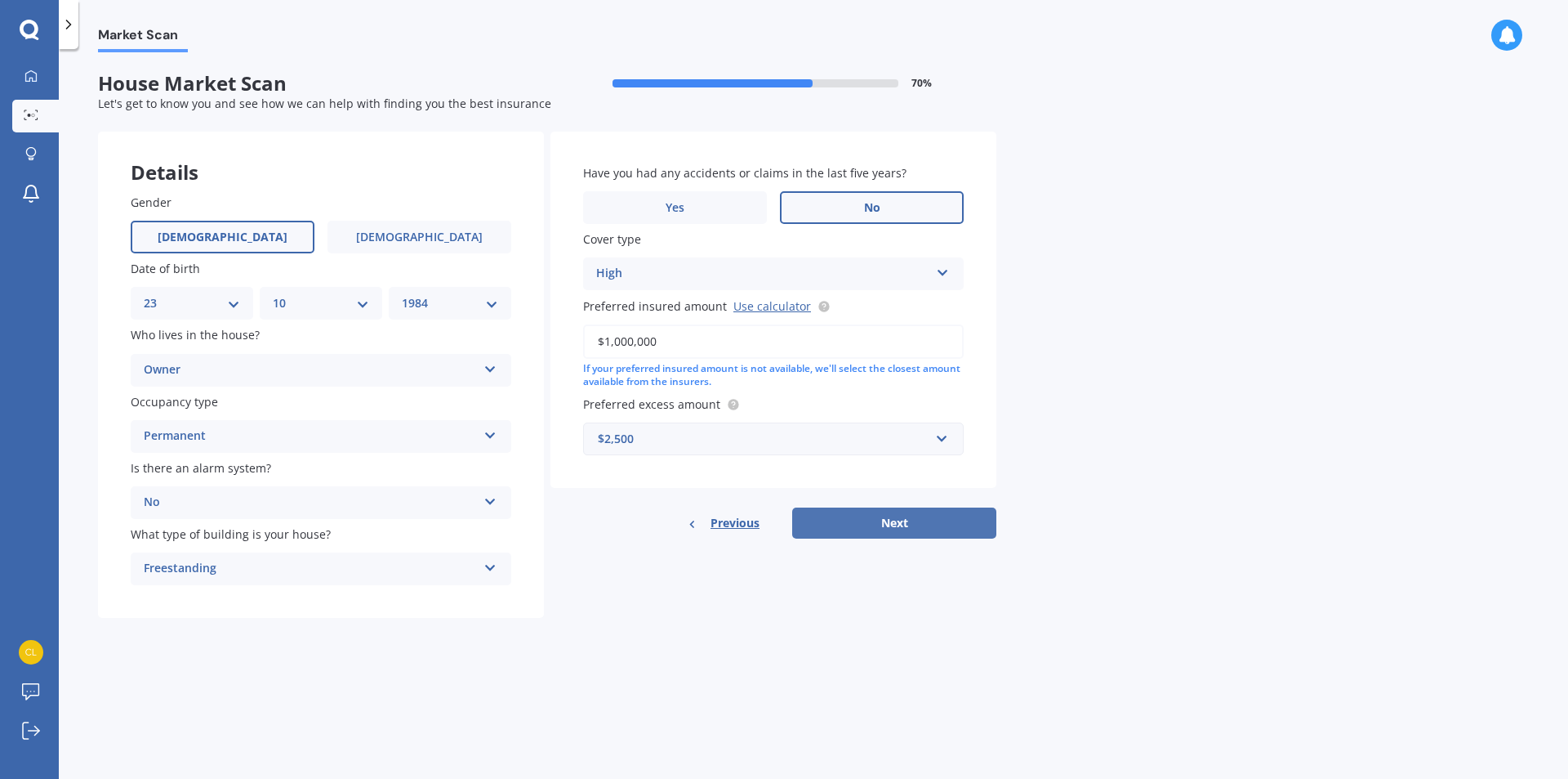
click at [878, 531] on button "Next" at bounding box center [894, 522] width 205 height 31
select select "23"
select select "10"
select select "1984"
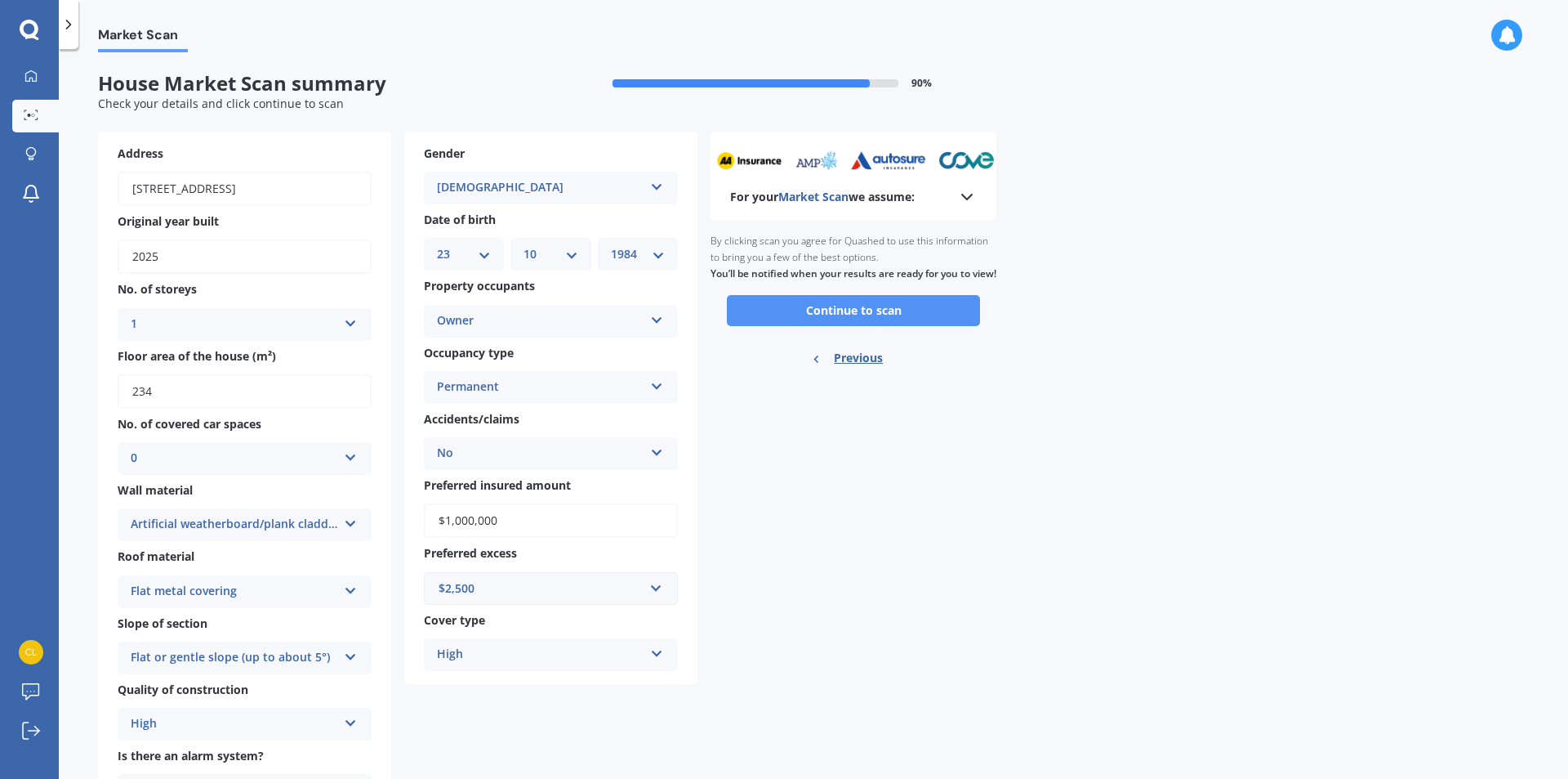
click at [888, 321] on button "Continue to scan" at bounding box center [854, 309] width 253 height 31
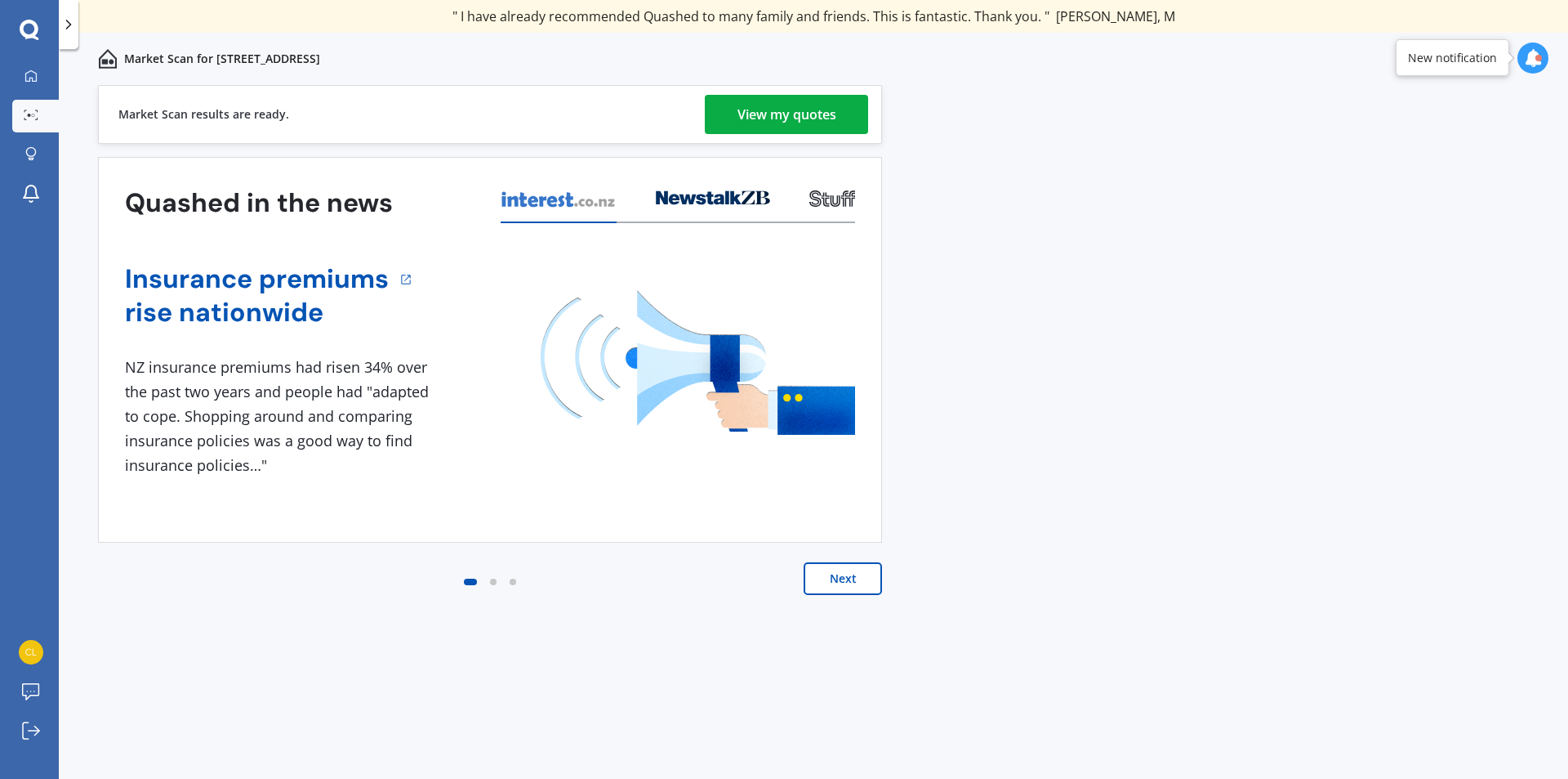
click at [785, 124] on div "View my quotes" at bounding box center [786, 115] width 99 height 40
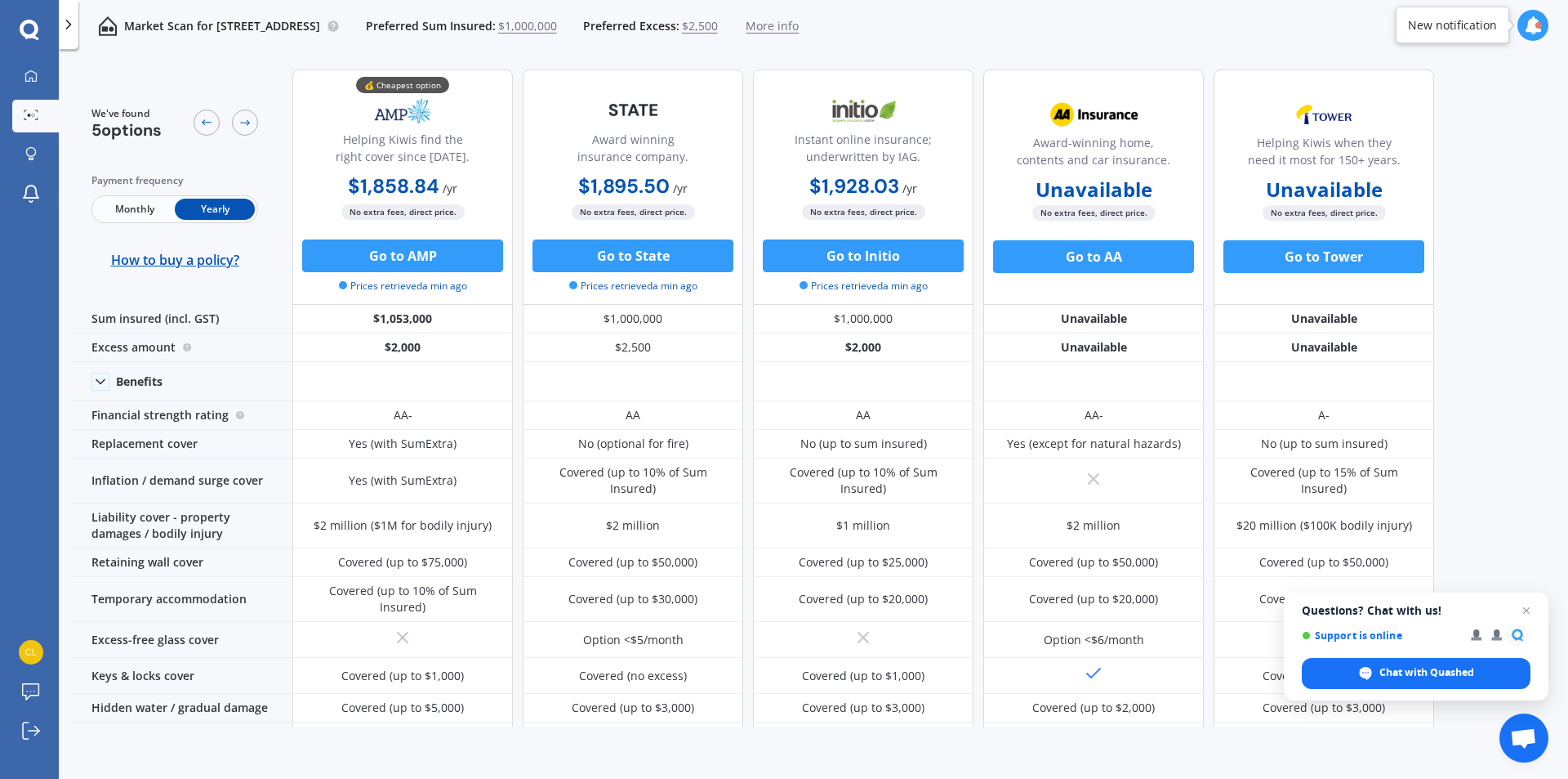
click at [143, 209] on span "Monthly" at bounding box center [134, 209] width 80 height 21
click at [223, 205] on span "Yearly" at bounding box center [214, 209] width 80 height 21
click at [141, 214] on span "Monthly" at bounding box center [134, 209] width 80 height 21
click at [220, 209] on span "Yearly" at bounding box center [214, 209] width 80 height 21
click at [392, 259] on button "Go to AMP" at bounding box center [402, 255] width 201 height 33
